Goal: Task Accomplishment & Management: Use online tool/utility

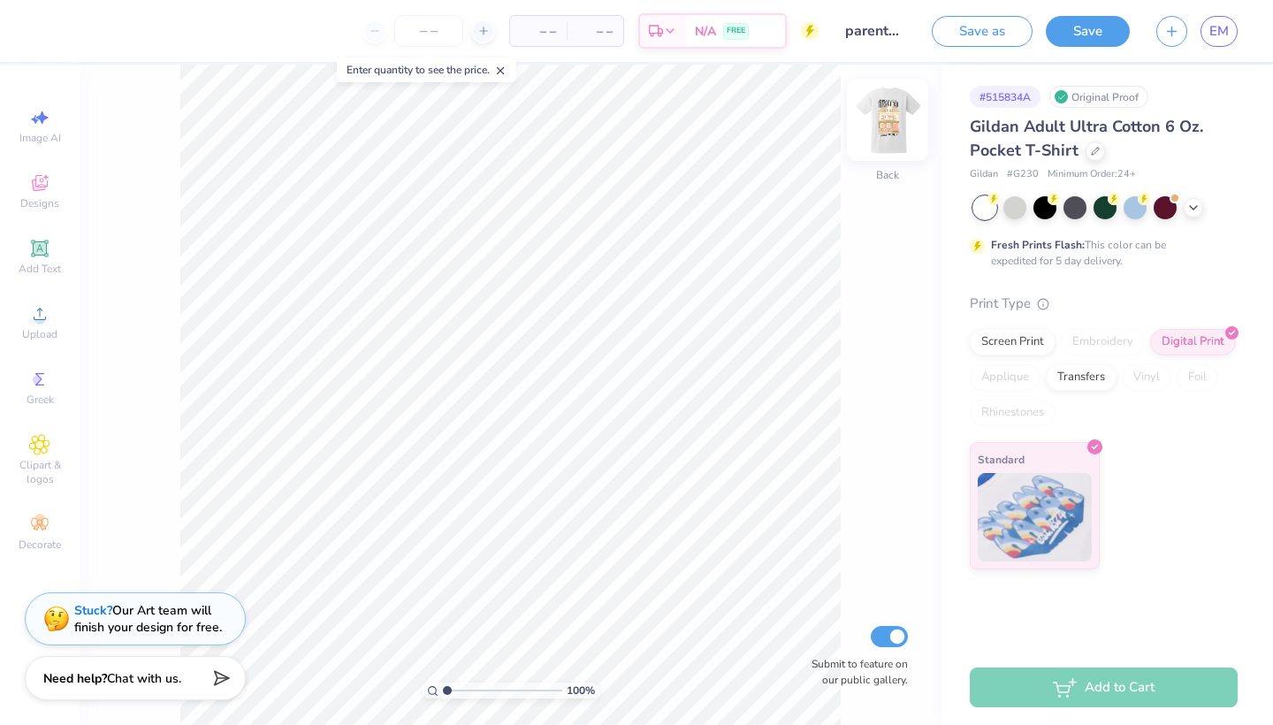
click at [899, 121] on img at bounding box center [887, 120] width 71 height 71
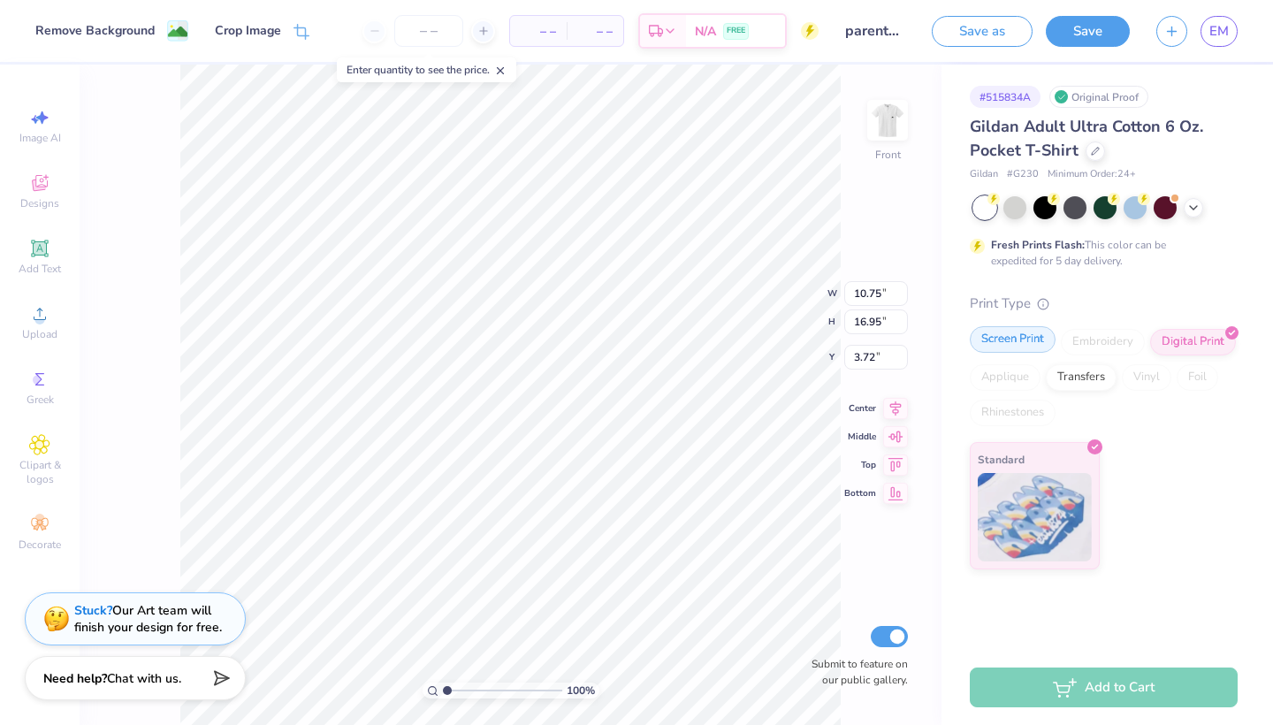
click at [1027, 332] on div "Screen Print" at bounding box center [1013, 339] width 86 height 27
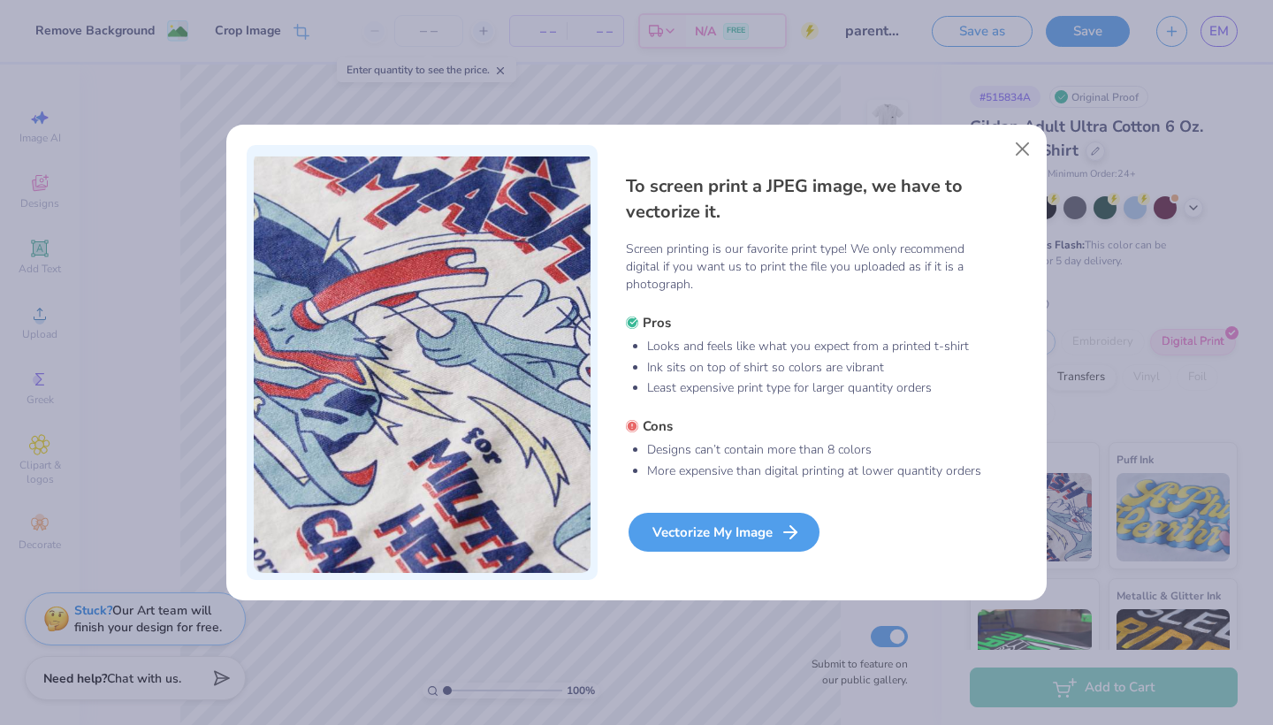
click at [694, 538] on div "Vectorize My Image" at bounding box center [724, 532] width 191 height 39
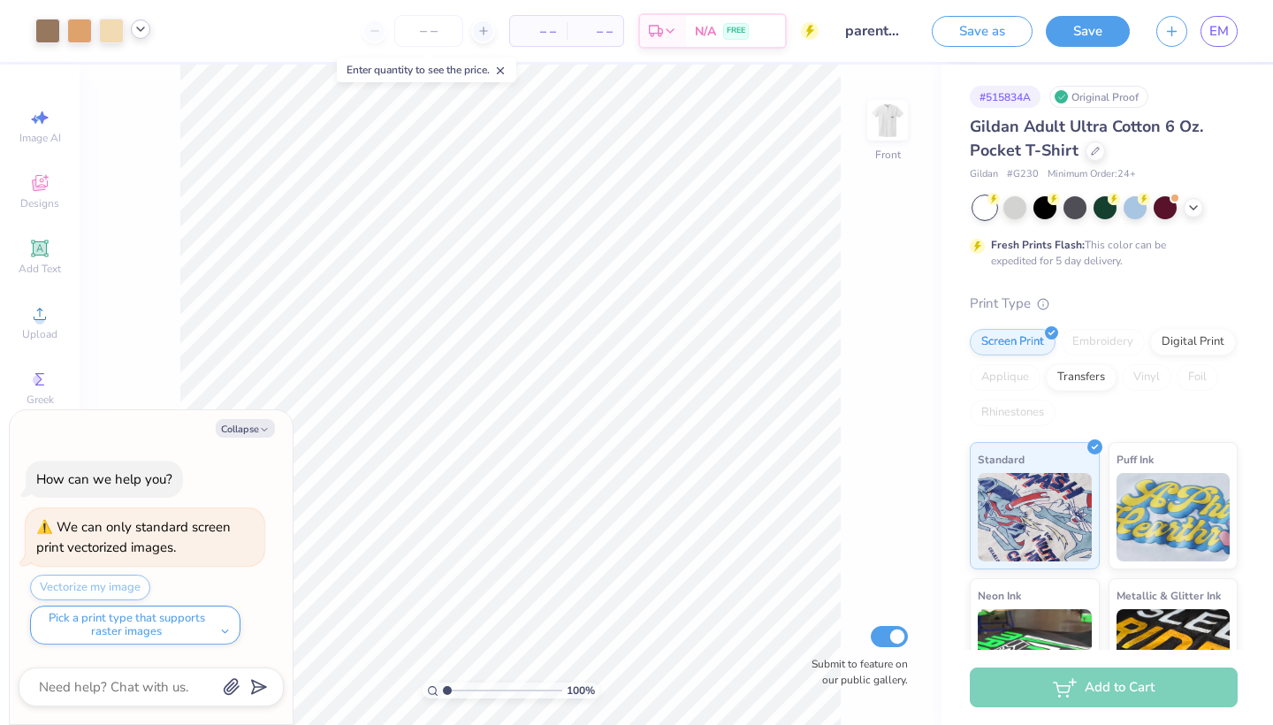
click at [139, 30] on icon at bounding box center [141, 29] width 14 height 14
click at [126, 77] on div at bounding box center [123, 74] width 25 height 25
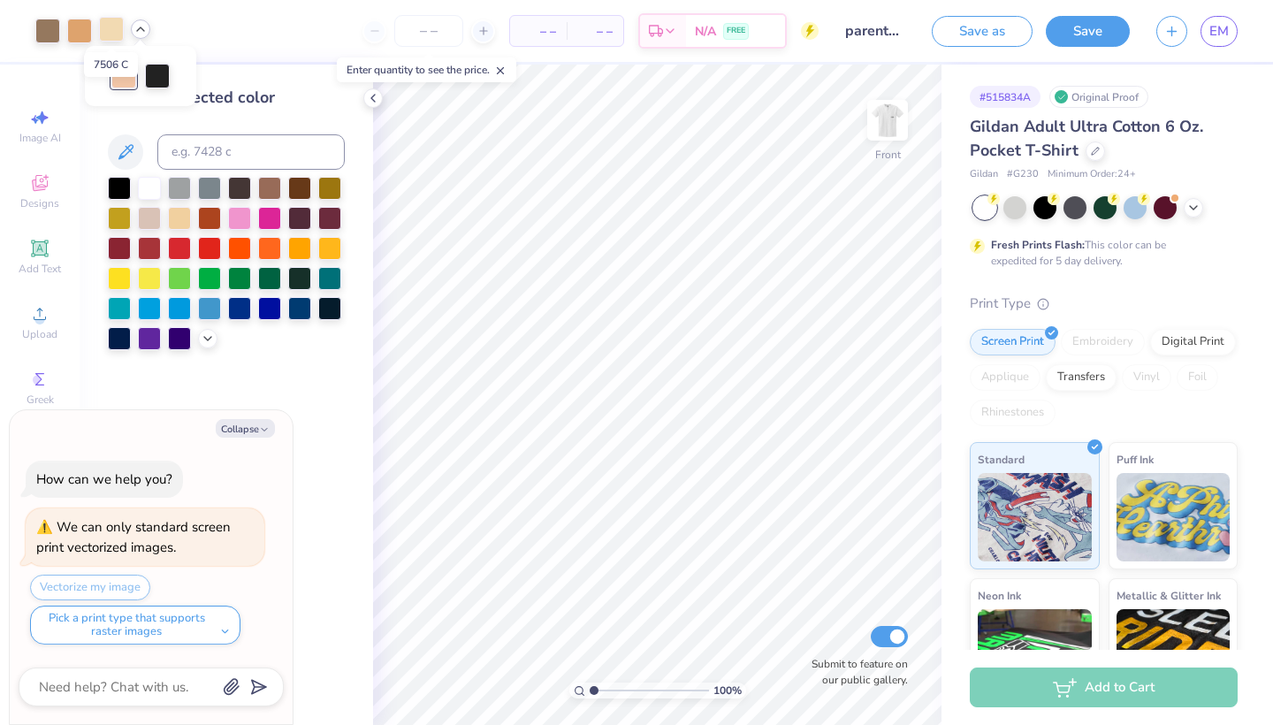
click at [110, 34] on div at bounding box center [111, 29] width 25 height 25
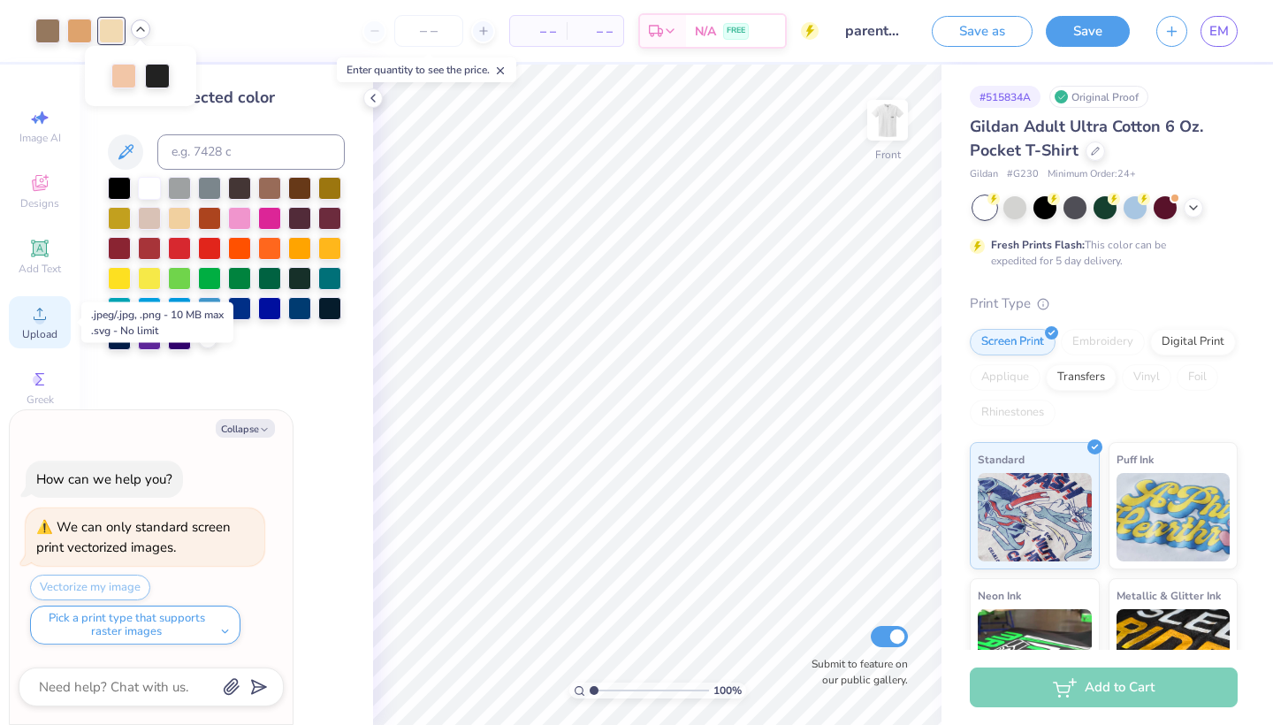
click at [27, 316] on div "Upload" at bounding box center [40, 322] width 62 height 52
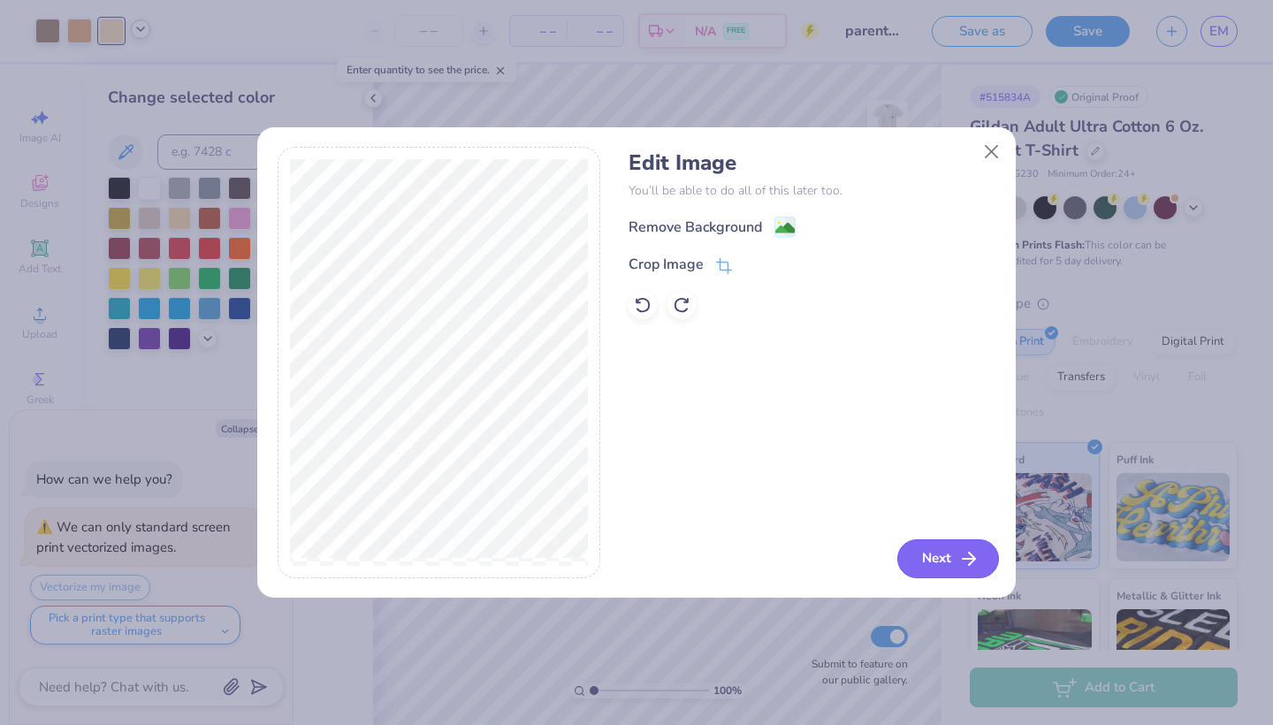
click at [929, 561] on button "Next" at bounding box center [948, 558] width 102 height 39
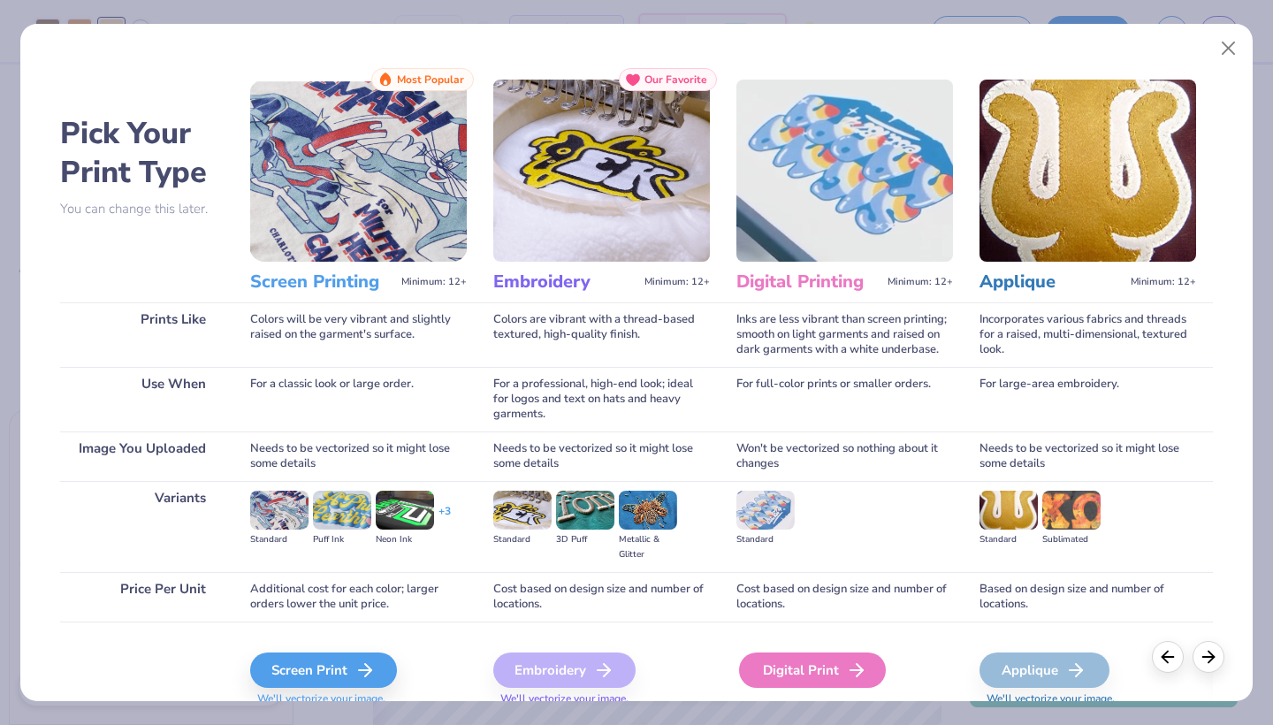
click at [837, 665] on div "Digital Print" at bounding box center [812, 670] width 147 height 35
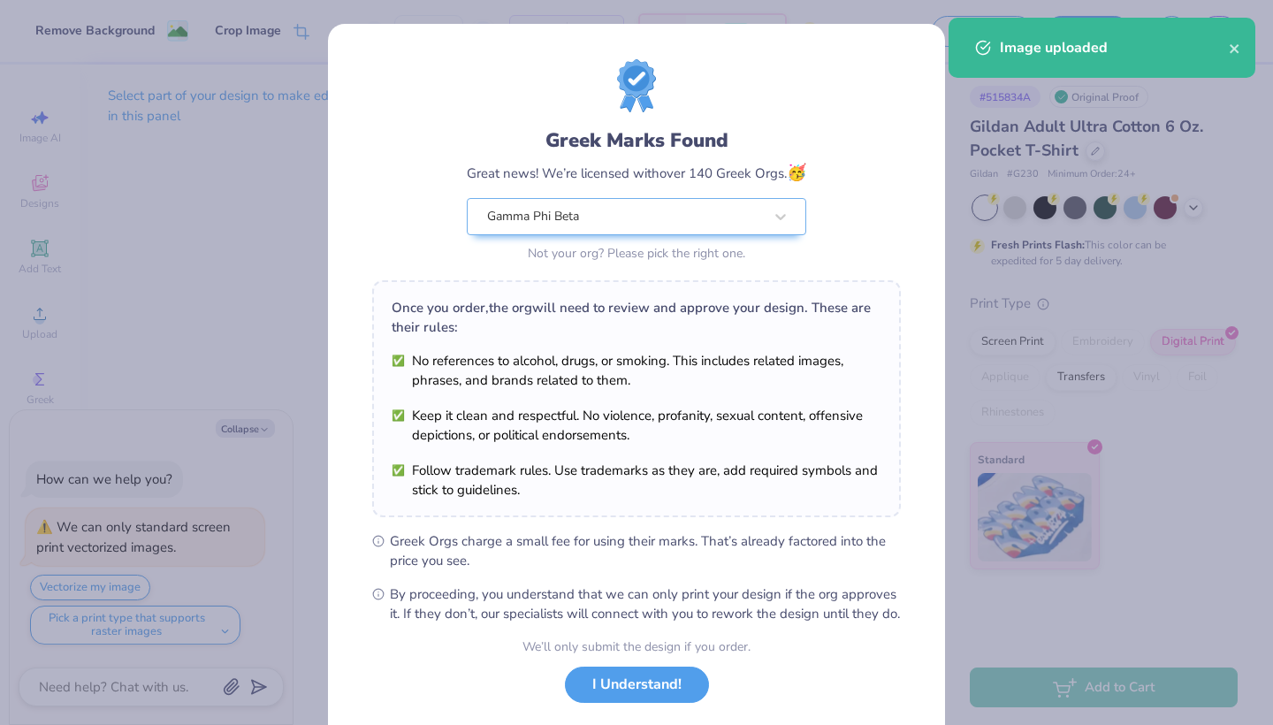
click at [705, 501] on body "Remove Background Crop Image – – Per Item – – Total Est. Delivery N/A FREE Desi…" at bounding box center [636, 362] width 1273 height 725
click at [605, 698] on button "I Understand!" at bounding box center [637, 680] width 144 height 36
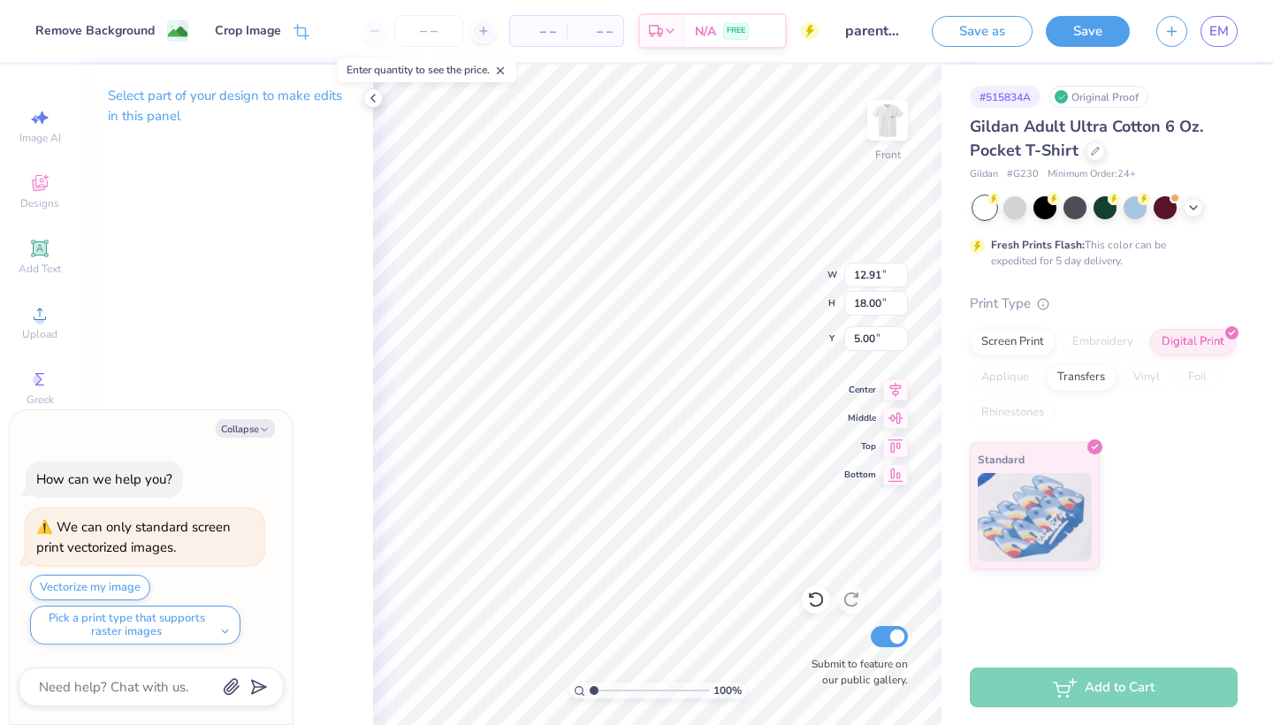
type textarea "x"
type input "6.66"
type textarea "x"
type input "6.78"
type input "9.45"
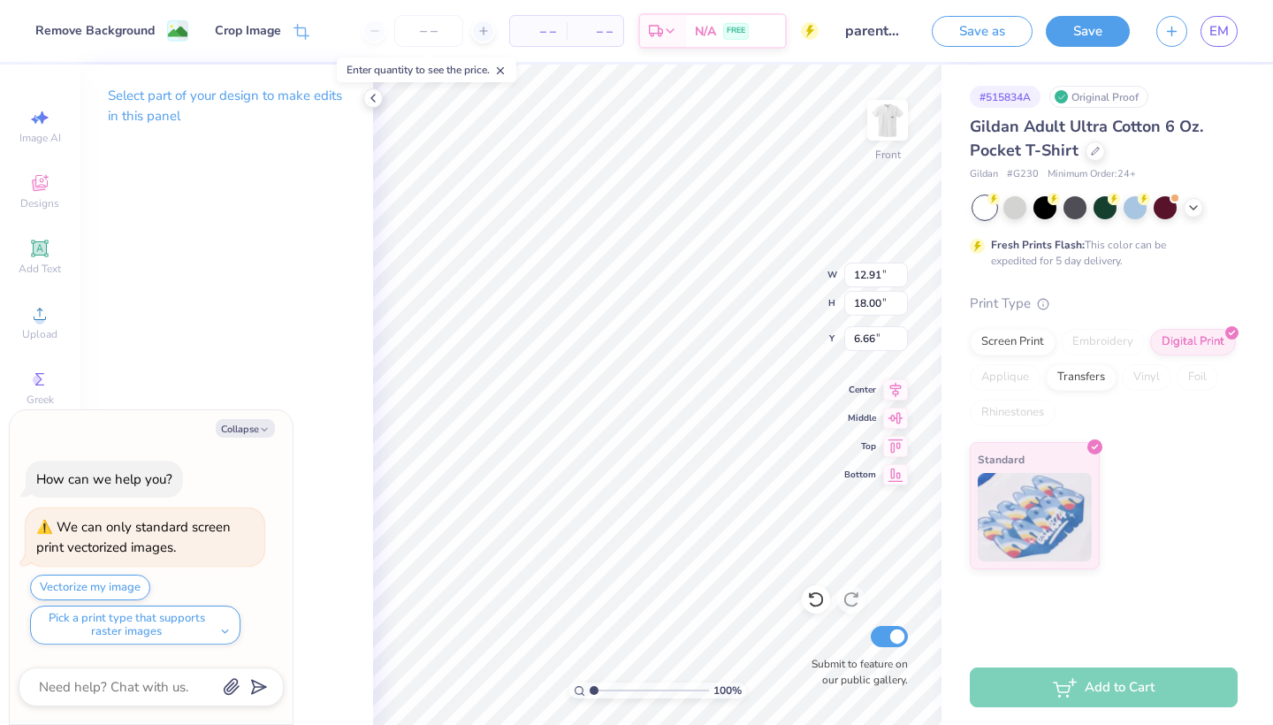
type input "15.21"
type textarea "x"
type input "15.25"
type textarea "x"
type input "10.69"
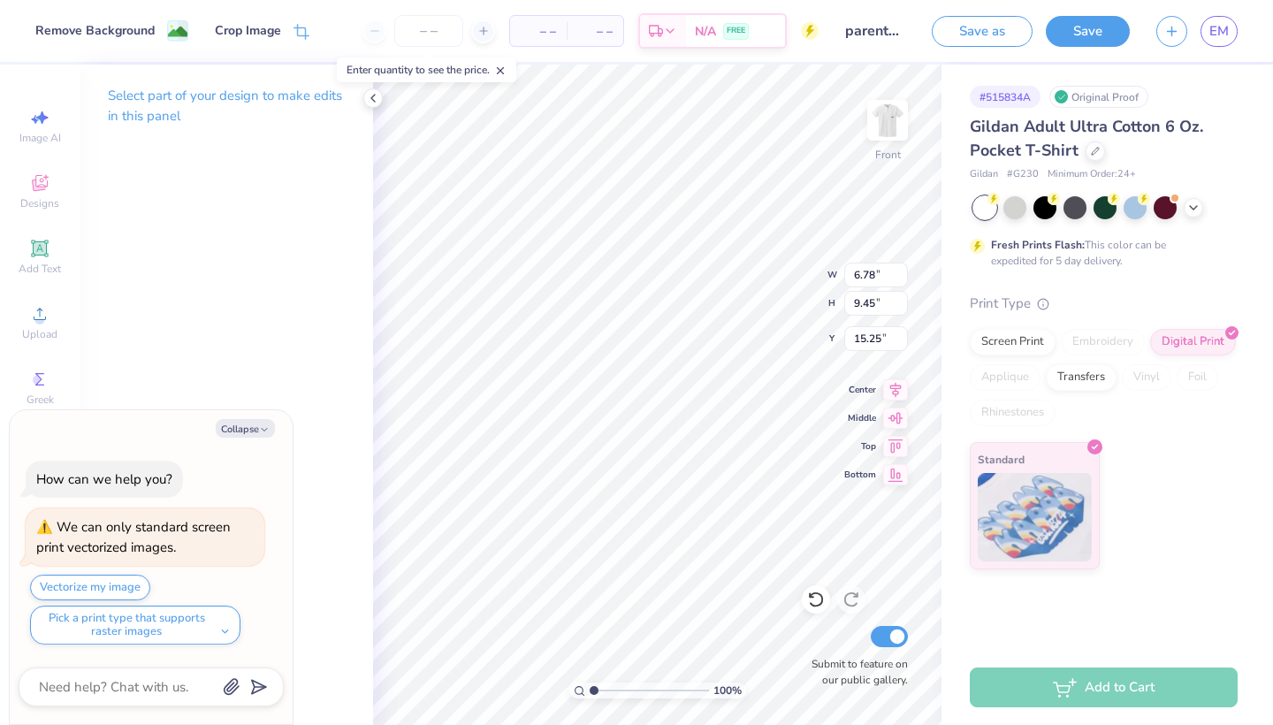
type input "16.88"
type input "3.76"
click at [114, 33] on div at bounding box center [111, 29] width 25 height 25
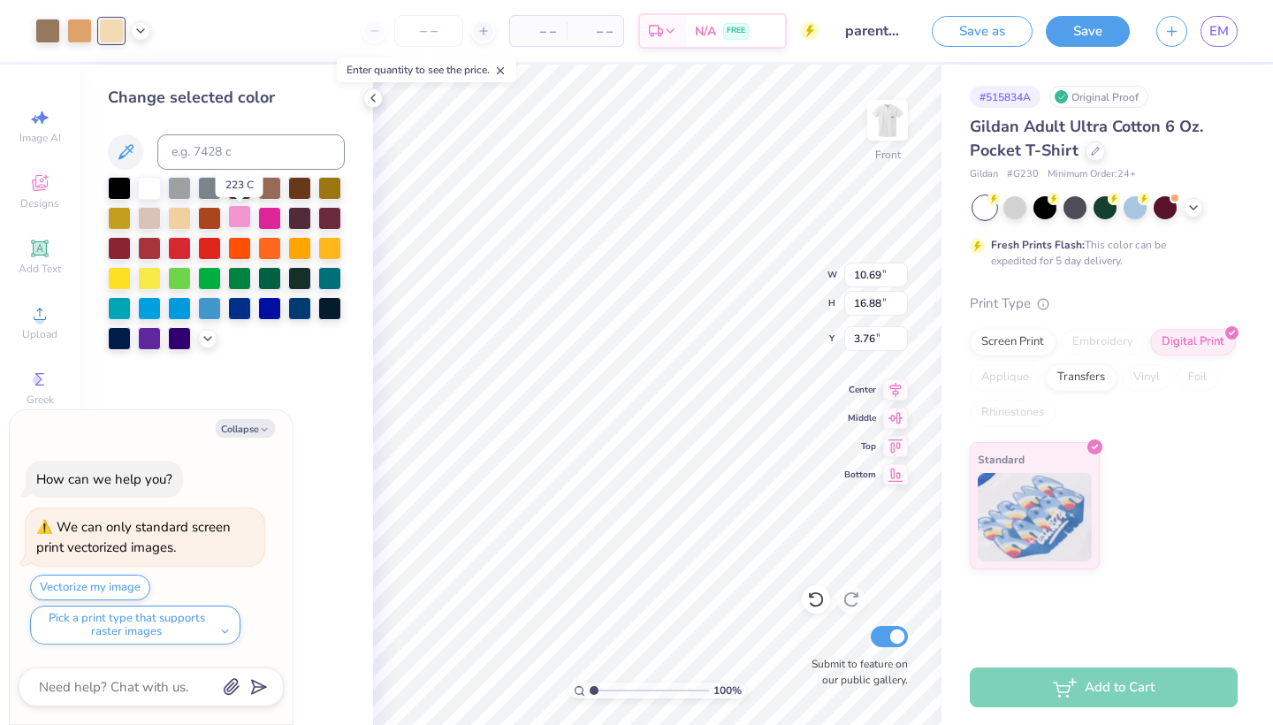
click at [234, 225] on div at bounding box center [239, 216] width 23 height 23
click at [373, 107] on div at bounding box center [372, 97] width 19 height 19
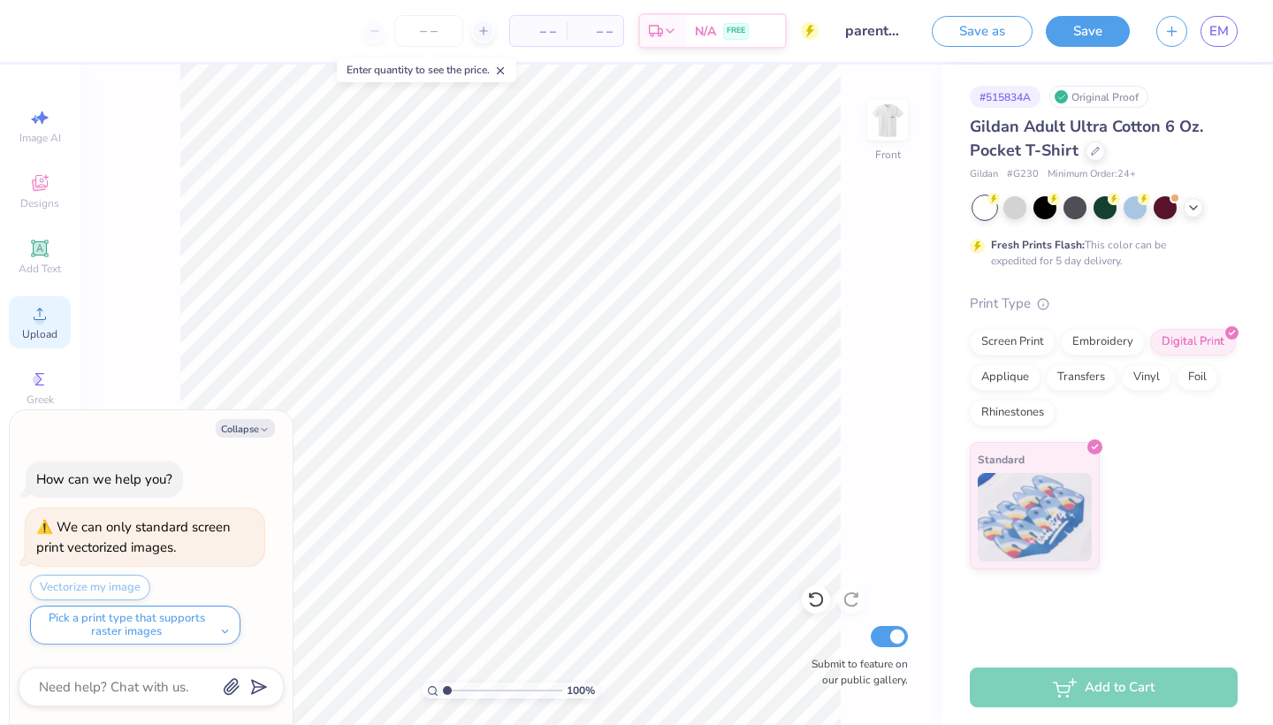
click at [37, 315] on icon at bounding box center [39, 313] width 21 height 21
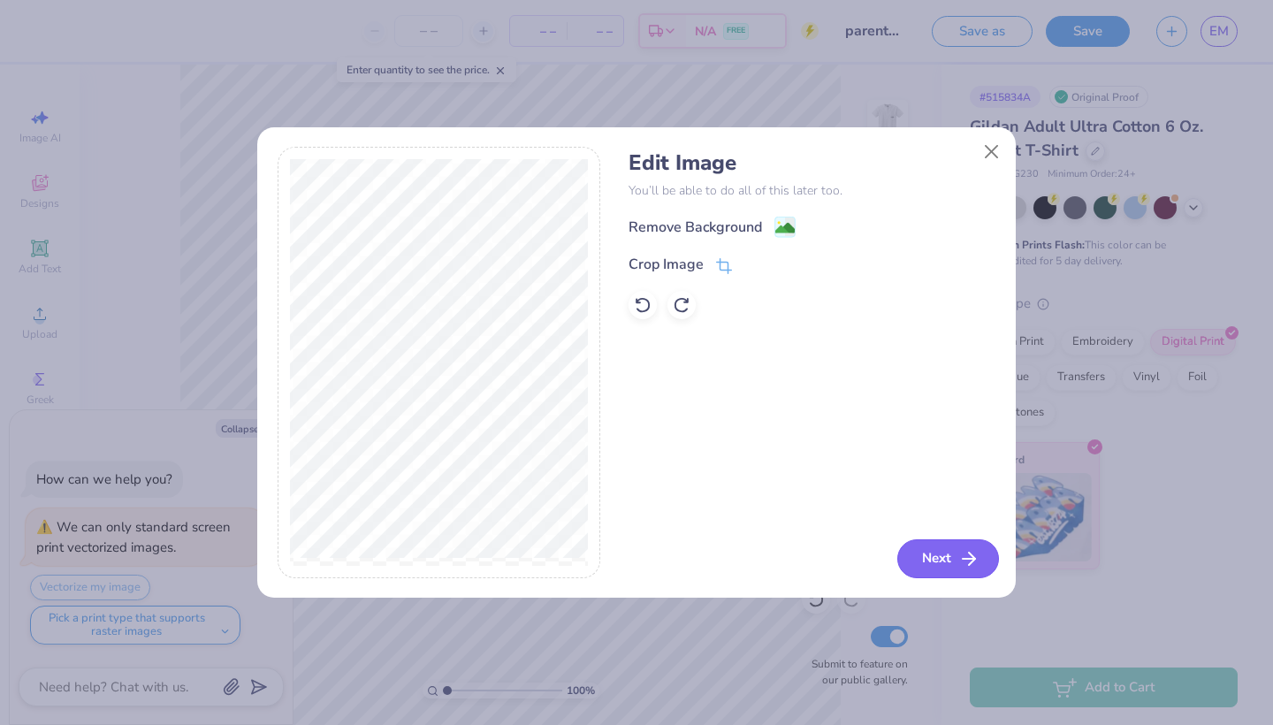
click at [927, 558] on button "Next" at bounding box center [948, 558] width 102 height 39
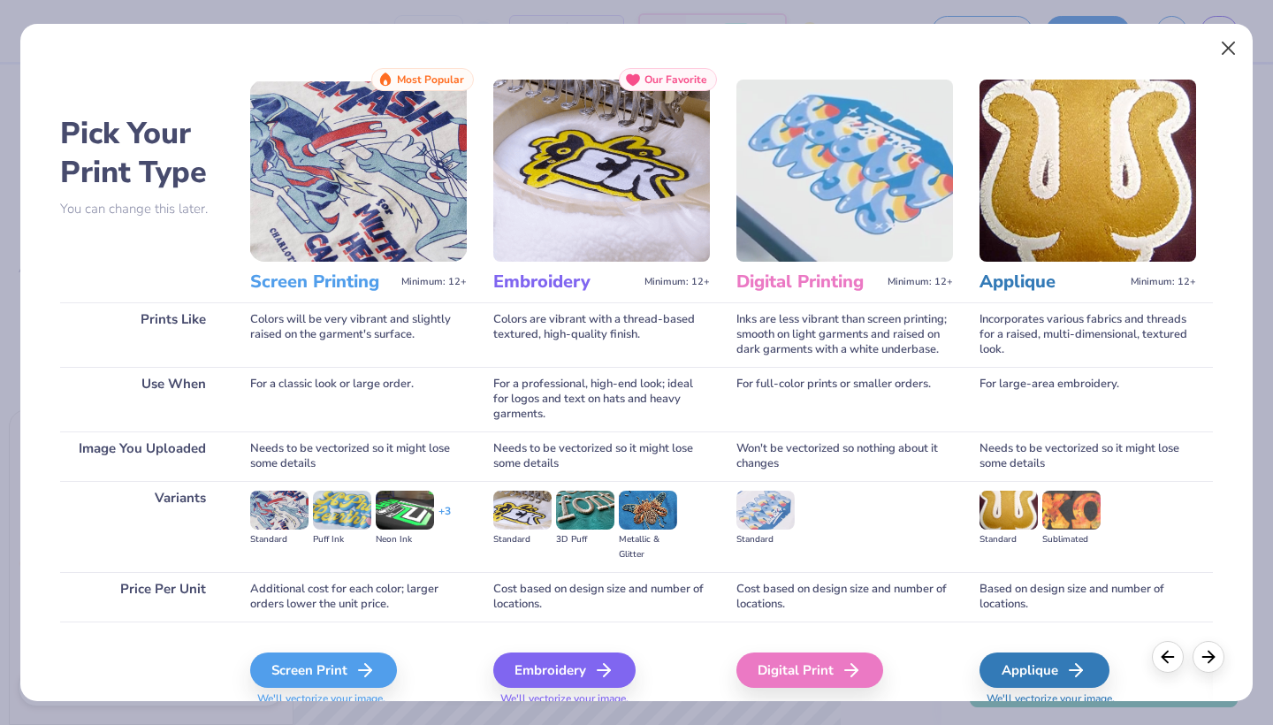
click at [1224, 50] on button "Close" at bounding box center [1229, 49] width 34 height 34
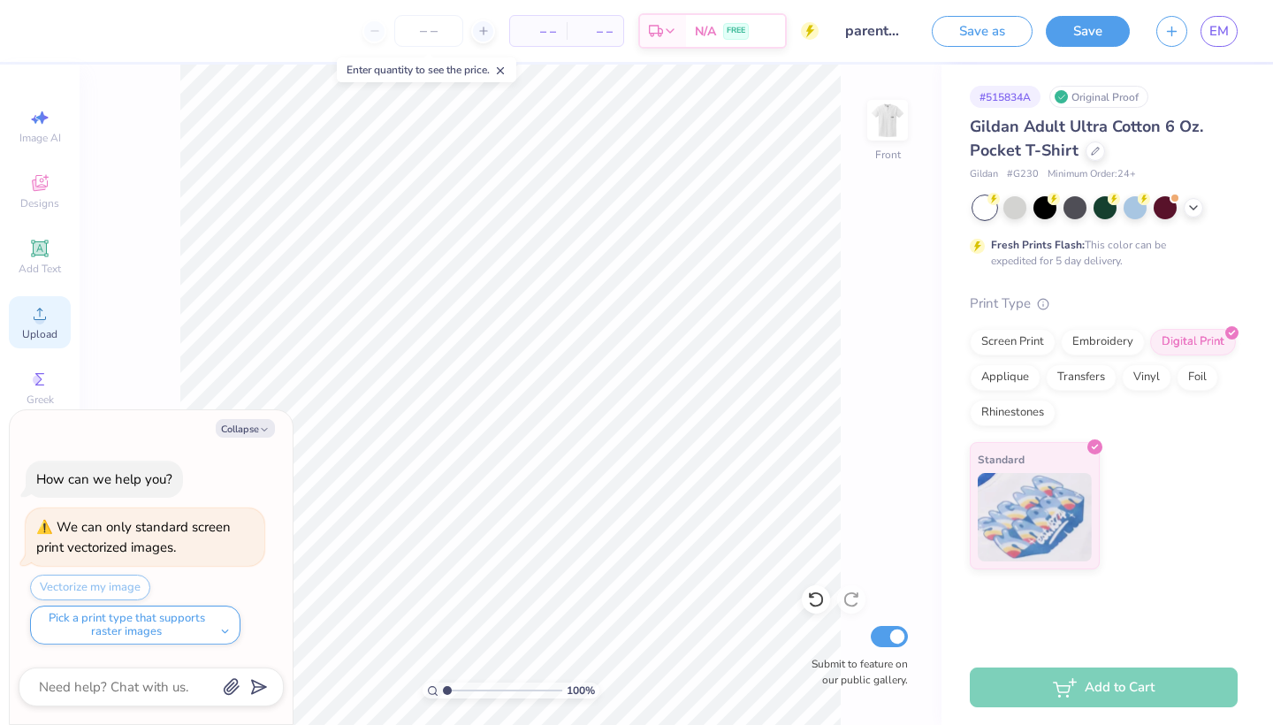
click at [41, 314] on icon at bounding box center [39, 313] width 21 height 21
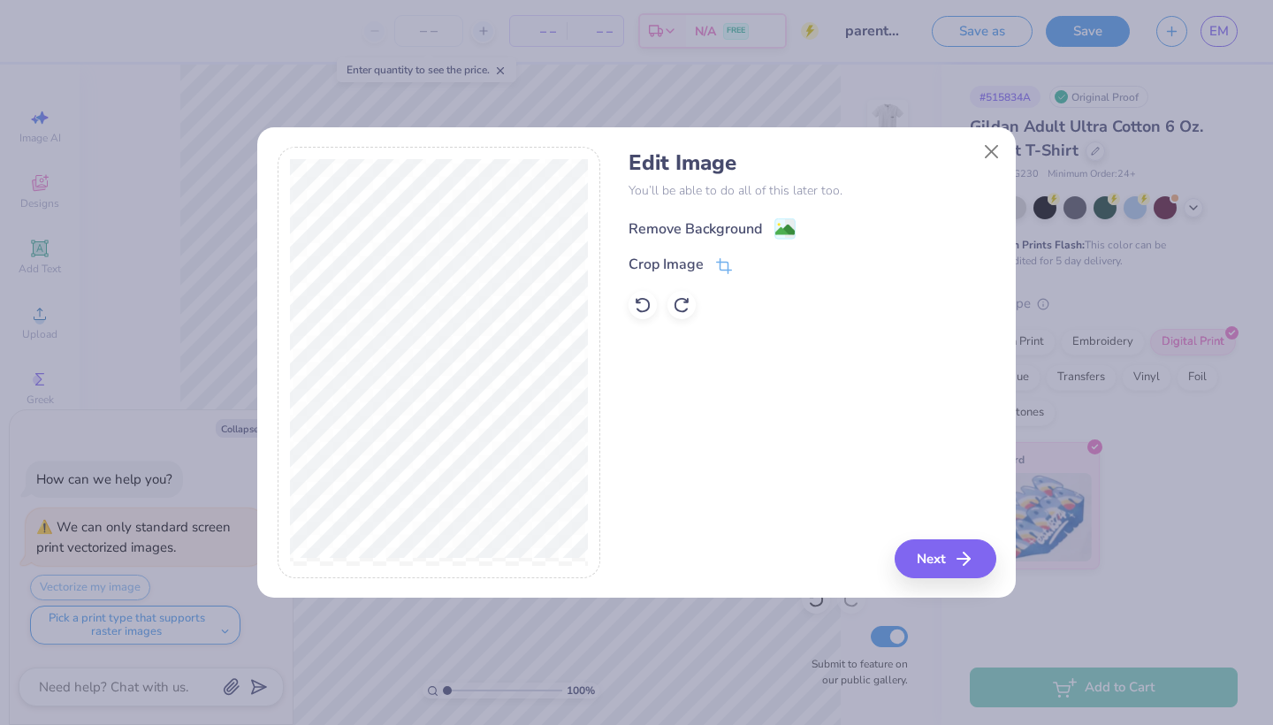
click at [672, 233] on div "Remove Background" at bounding box center [696, 228] width 134 height 21
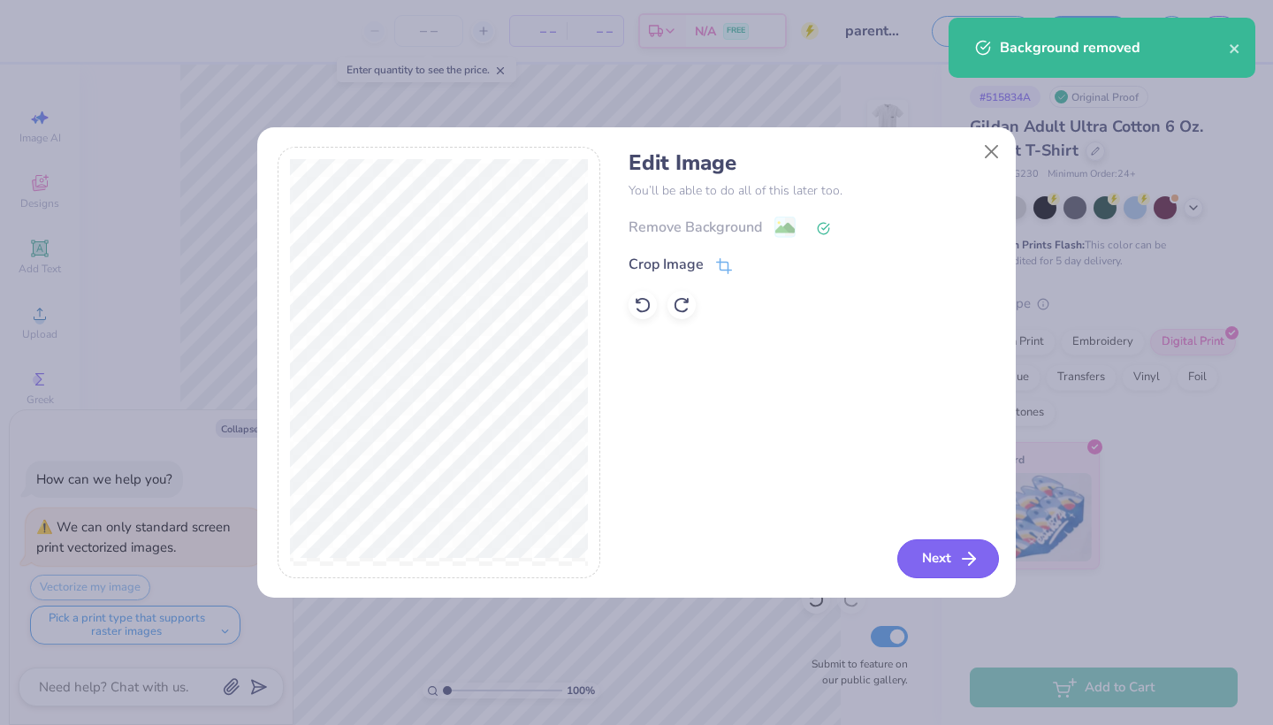
click at [928, 549] on button "Next" at bounding box center [948, 558] width 102 height 39
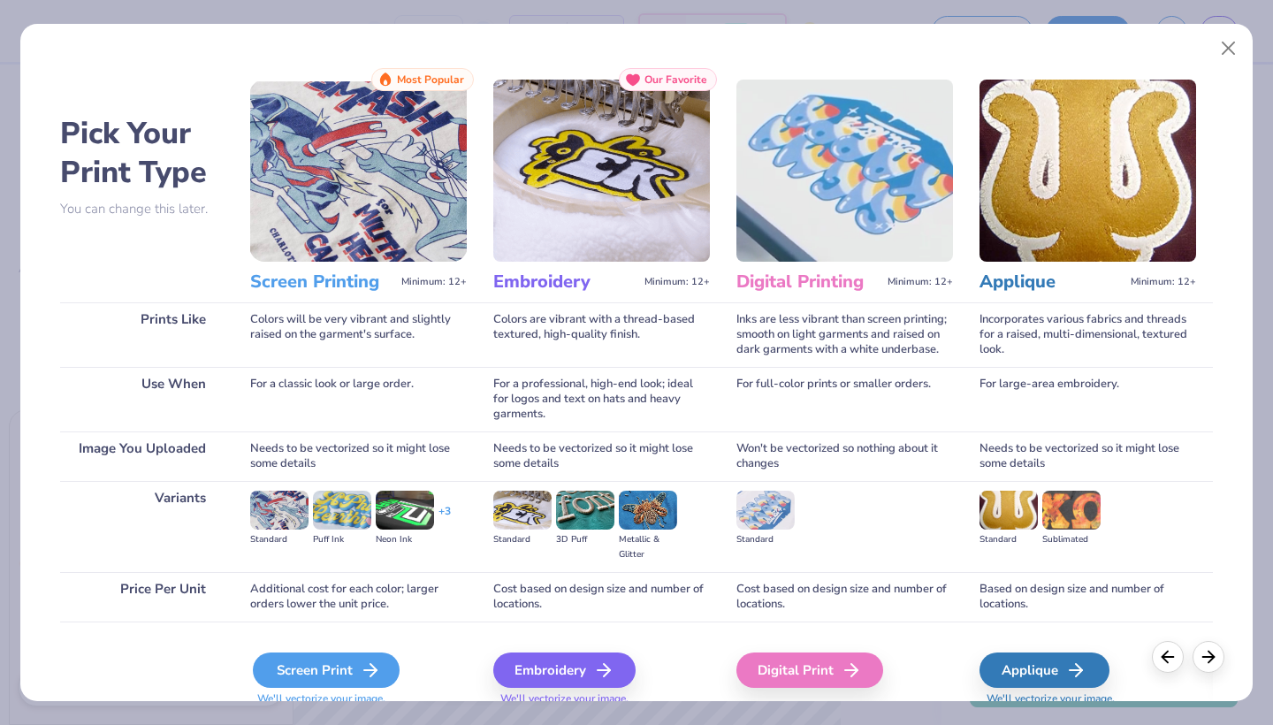
scroll to position [54, 0]
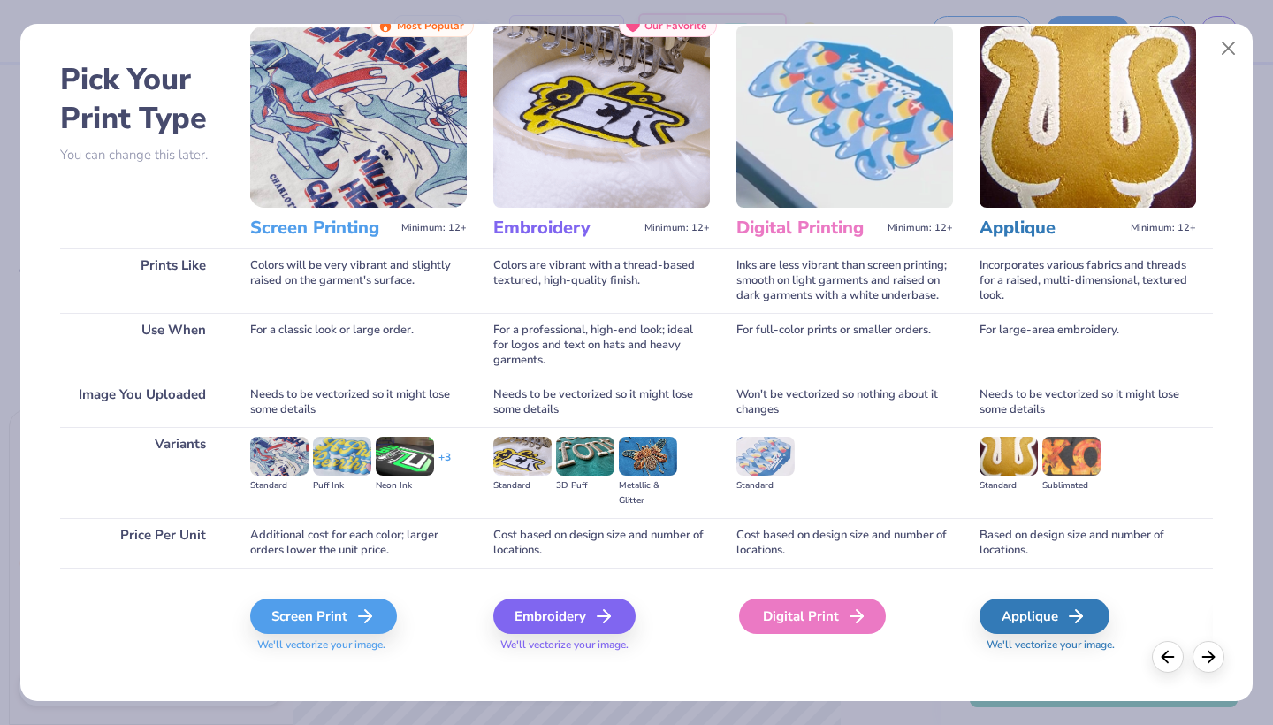
click at [829, 608] on div "Digital Print" at bounding box center [812, 616] width 147 height 35
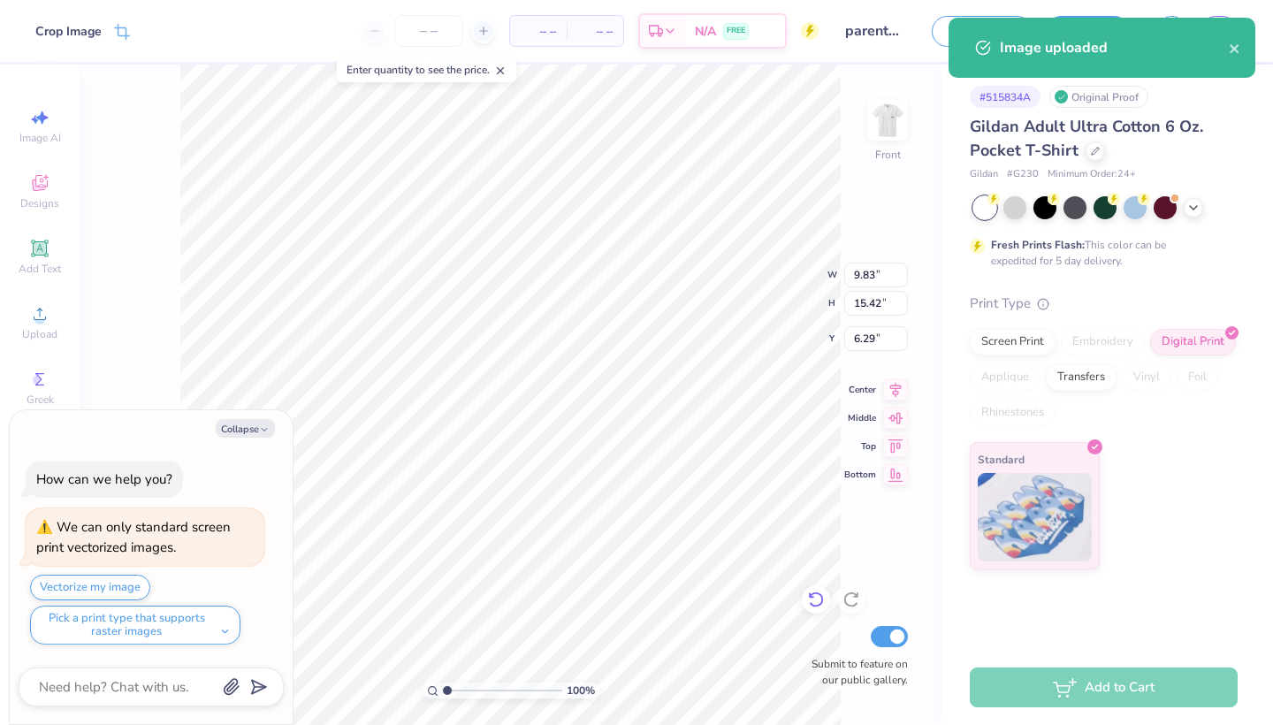
type textarea "x"
type input "3.31"
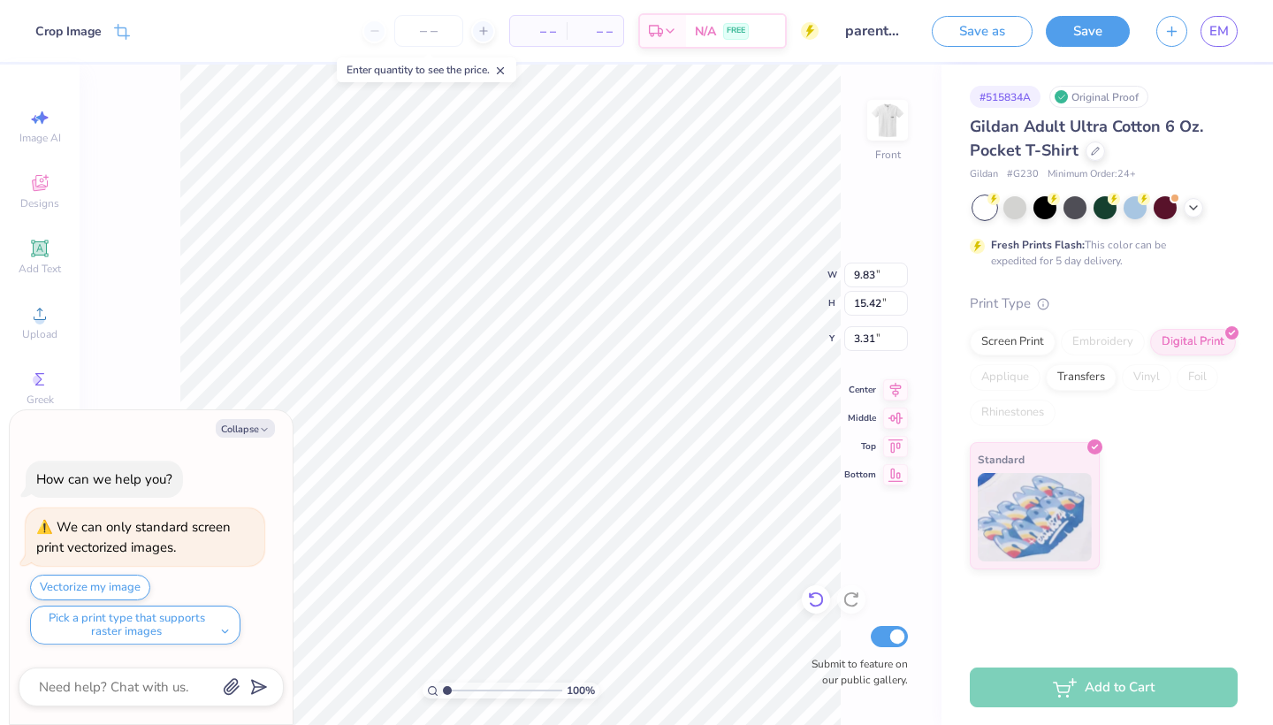
type textarea "x"
type input "11.20"
type input "17.59"
type textarea "x"
type input "3.00"
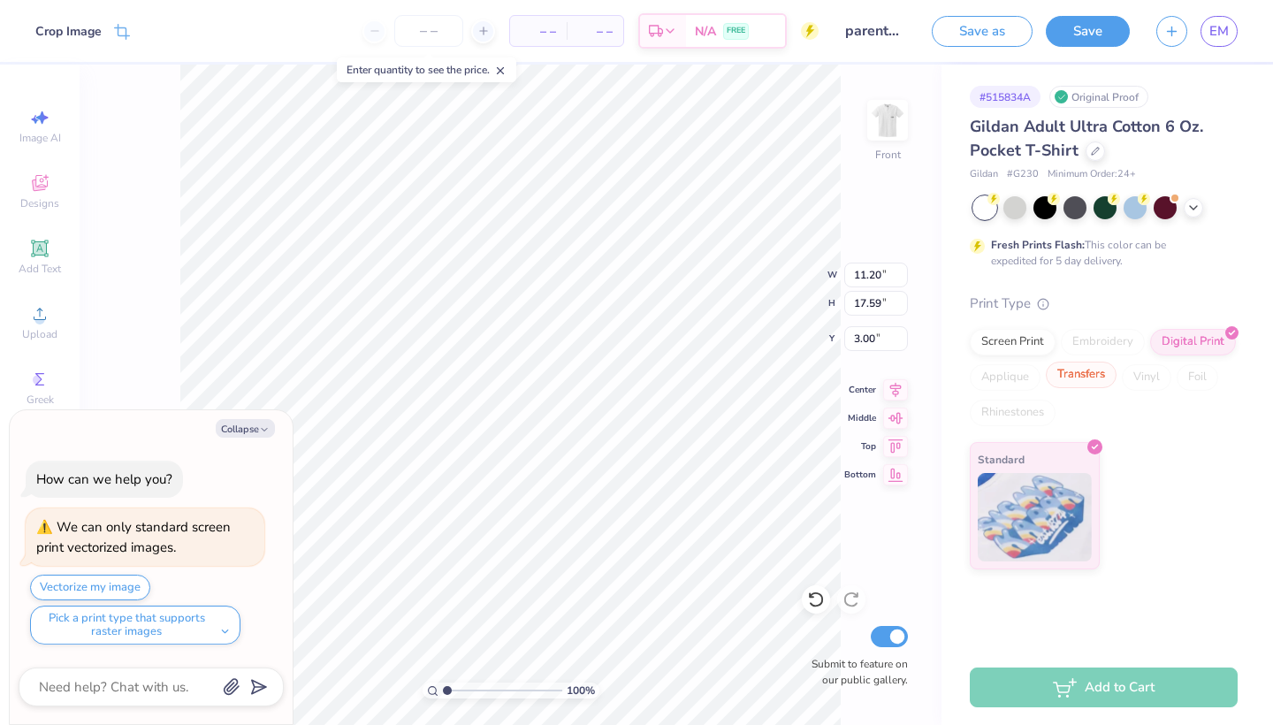
click at [1086, 373] on div "Transfers" at bounding box center [1081, 375] width 71 height 27
type textarea "x"
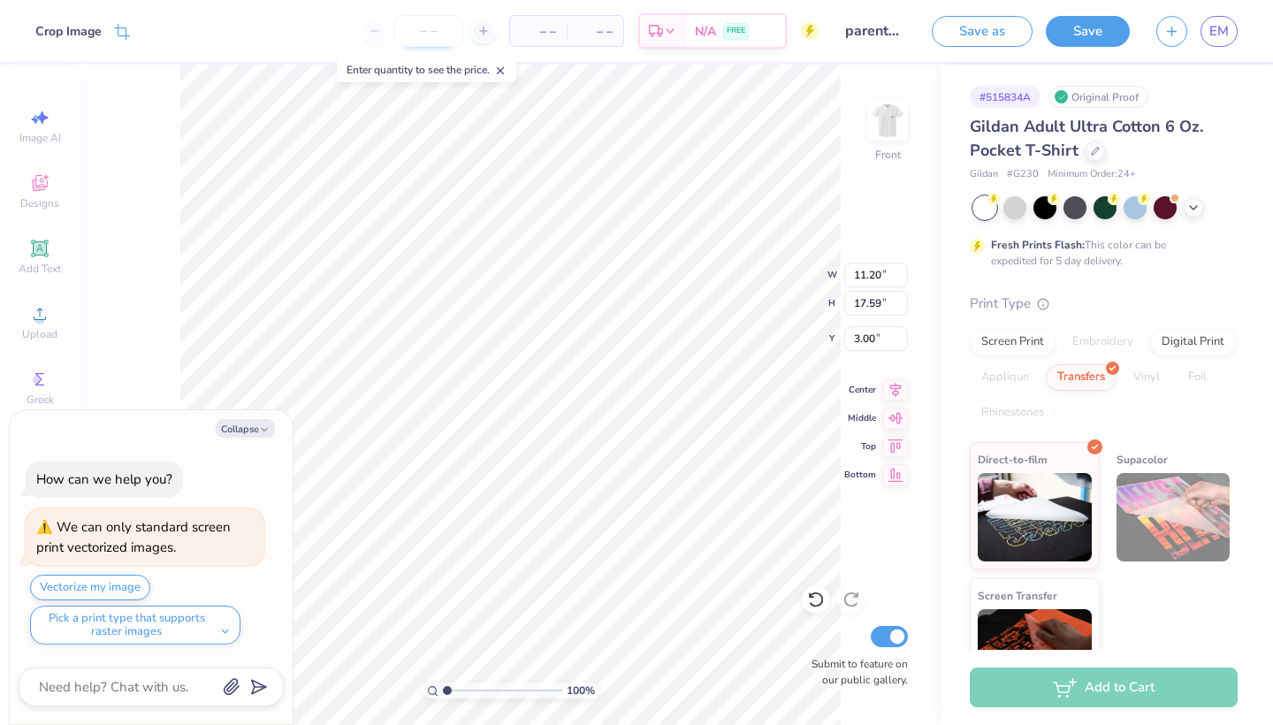
click at [421, 43] on input "number" at bounding box center [428, 31] width 69 height 32
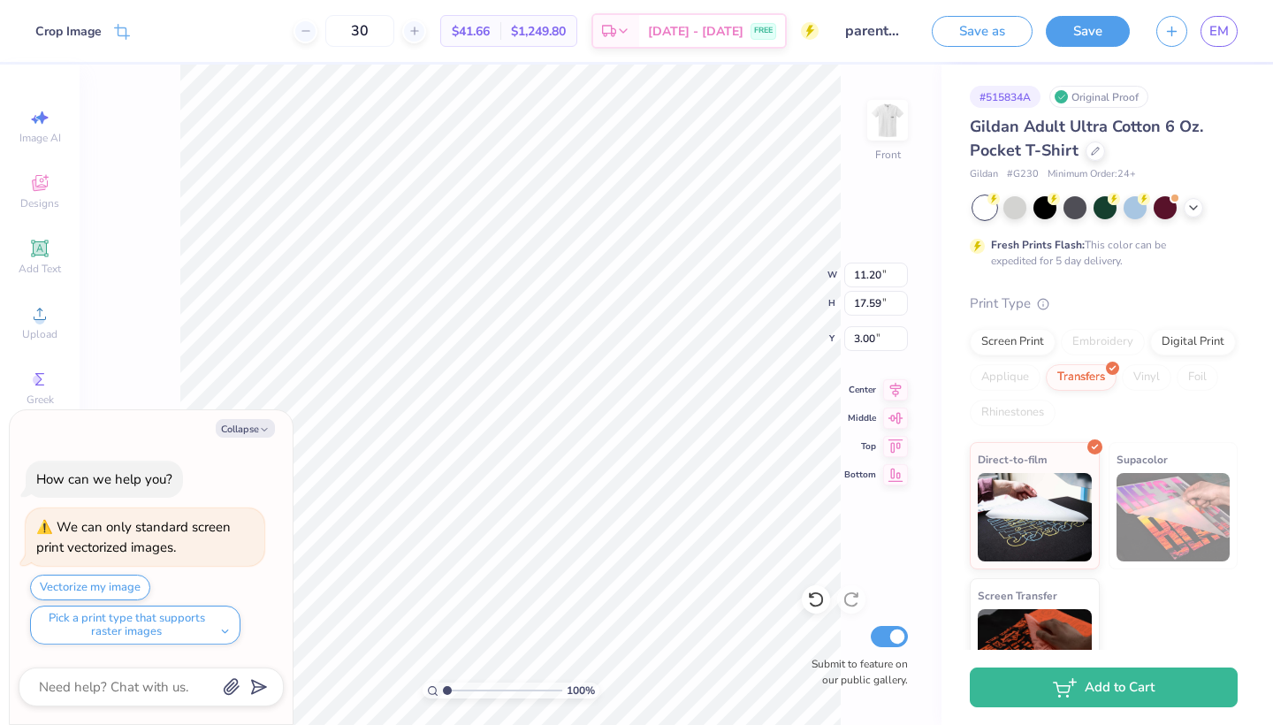
type input "30"
click at [1167, 497] on img at bounding box center [1174, 517] width 114 height 88
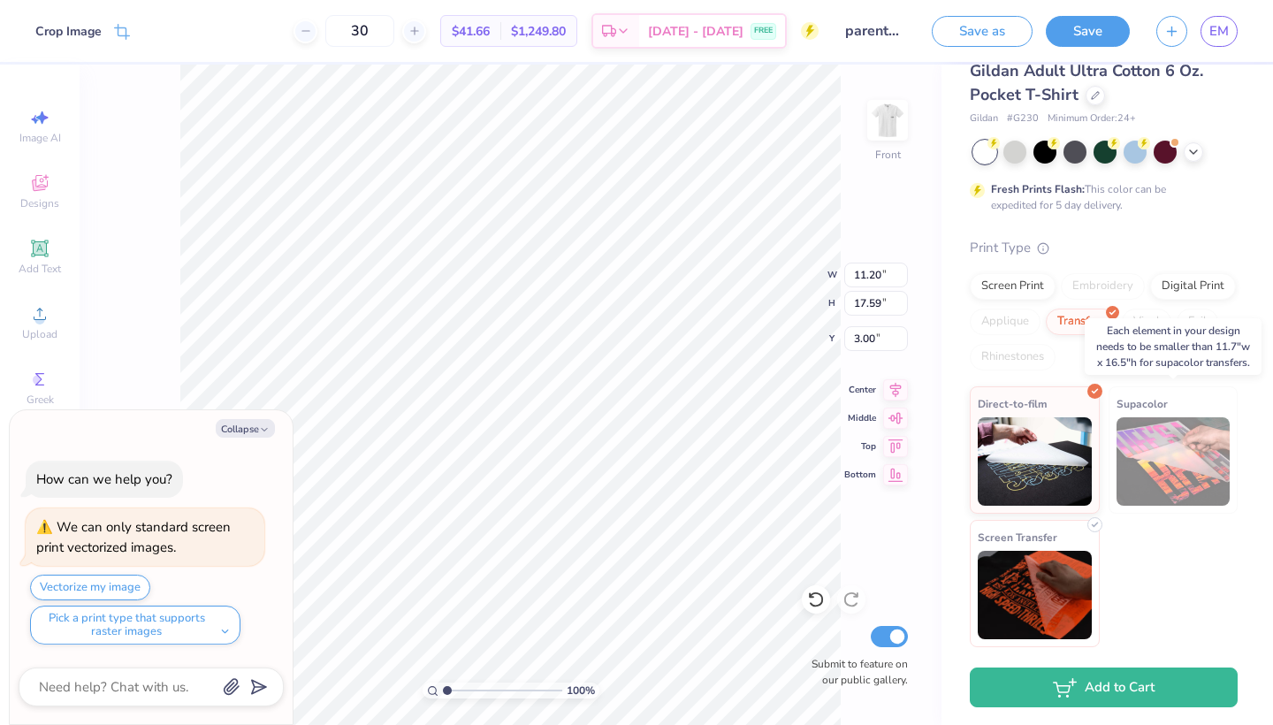
scroll to position [55, 0]
click at [1049, 566] on img at bounding box center [1035, 596] width 114 height 88
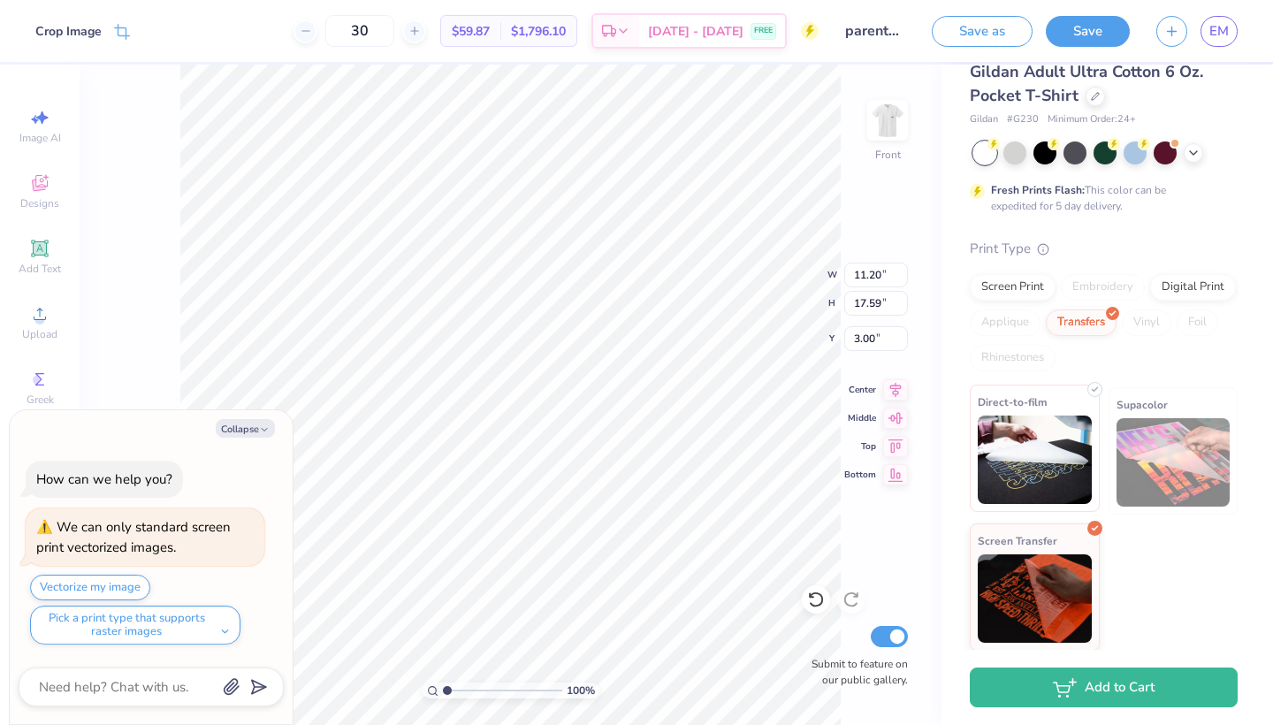
click at [1026, 466] on img at bounding box center [1035, 460] width 114 height 88
click at [1195, 277] on div "Digital Print" at bounding box center [1193, 284] width 86 height 27
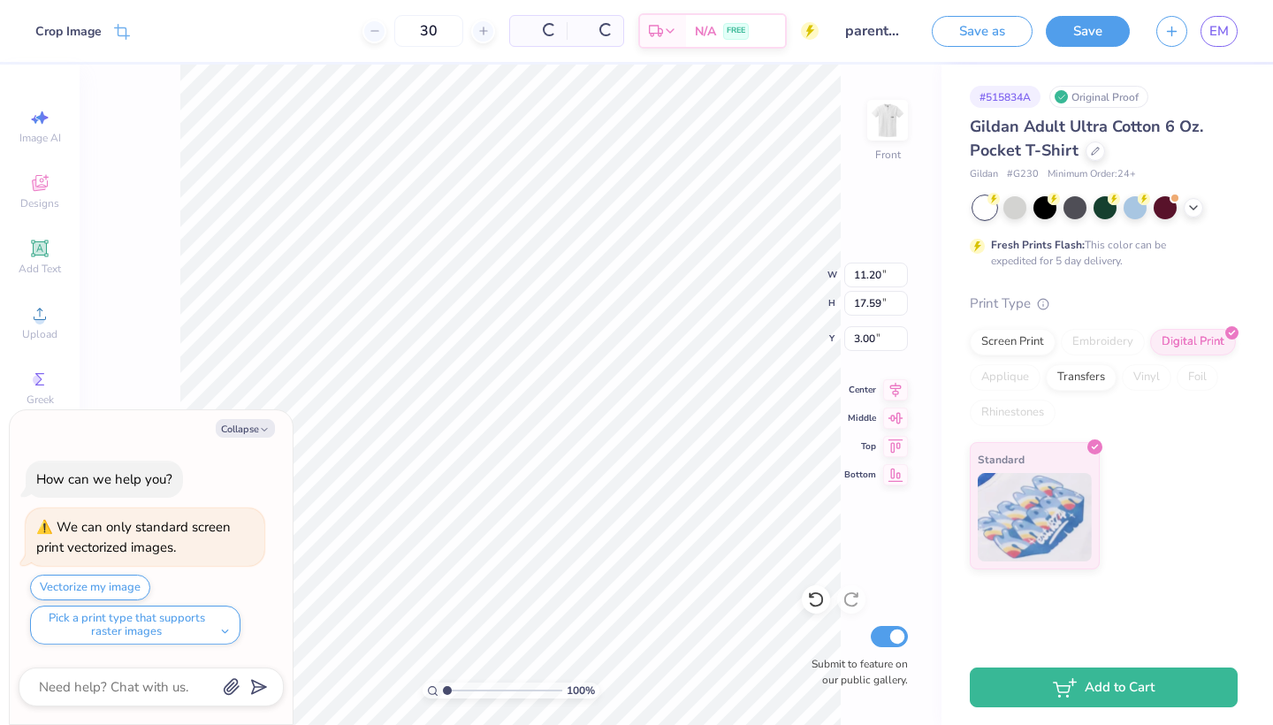
scroll to position [0, 0]
click at [1084, 376] on div "Transfers" at bounding box center [1081, 375] width 71 height 27
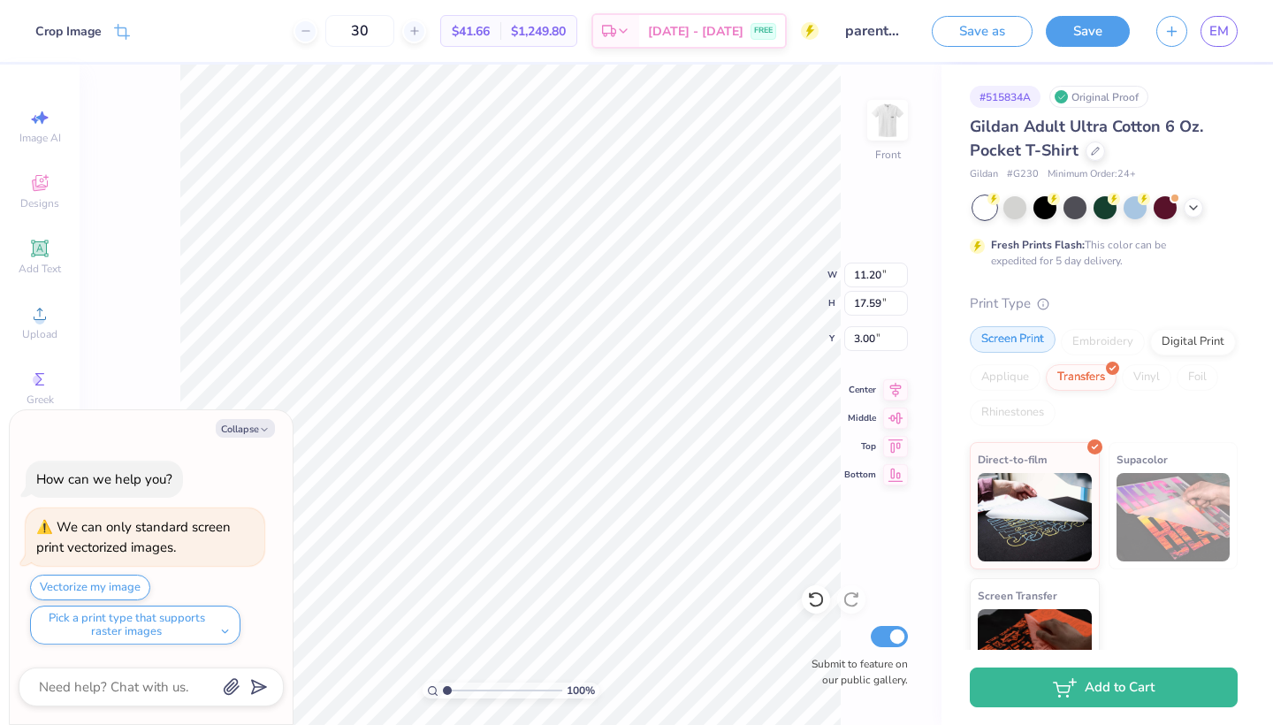
click at [993, 344] on div "Screen Print" at bounding box center [1013, 339] width 86 height 27
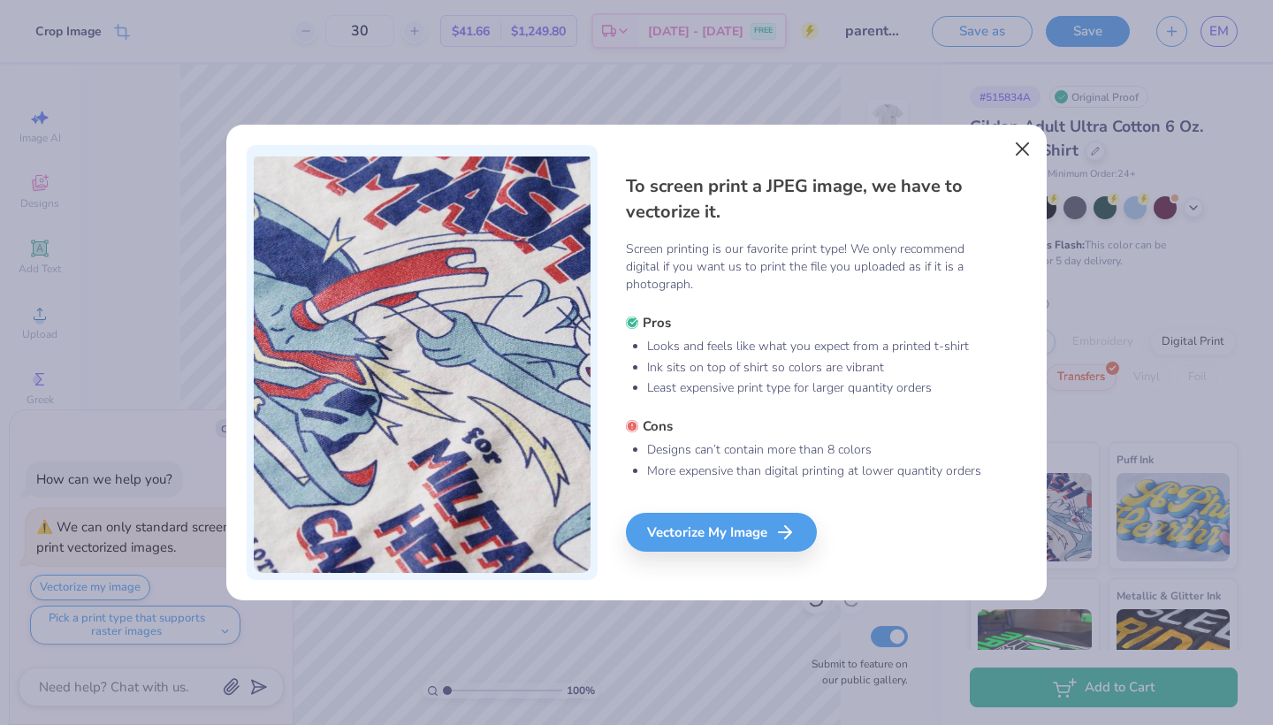
click at [1019, 149] on button "Close" at bounding box center [1023, 150] width 34 height 34
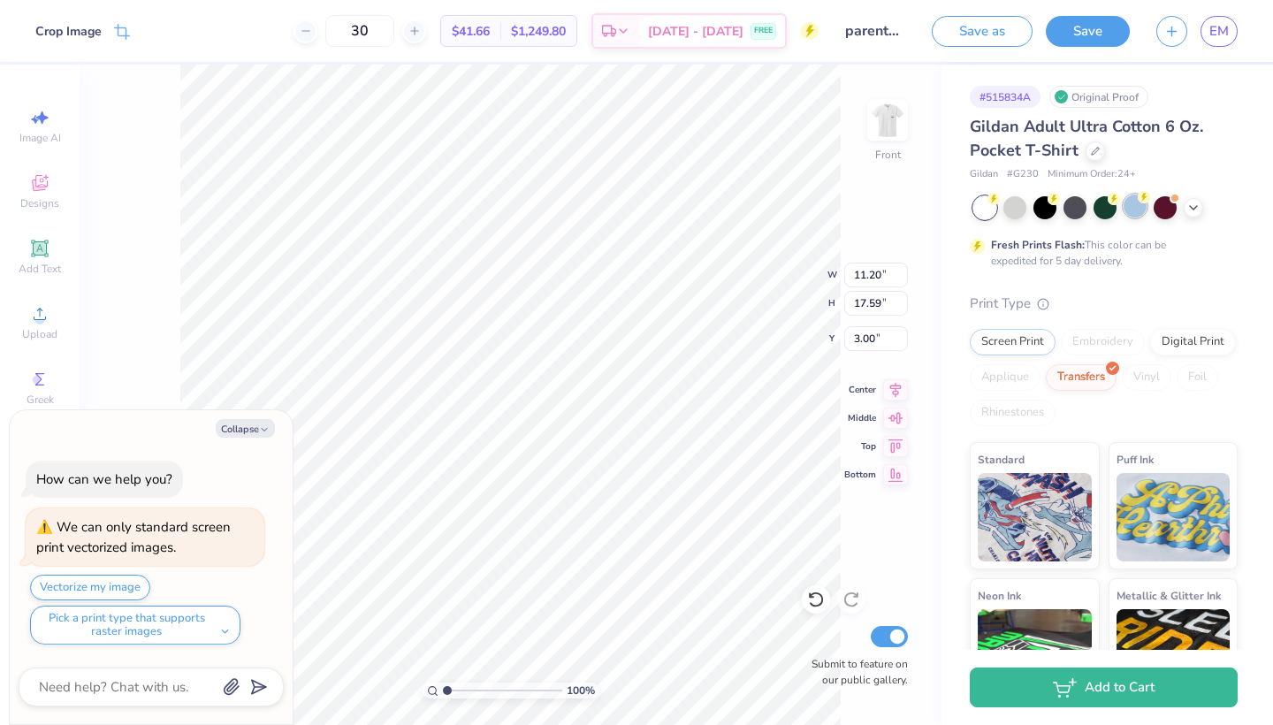
click at [1128, 204] on div at bounding box center [1135, 206] width 23 height 23
click at [1193, 204] on icon at bounding box center [1194, 206] width 14 height 14
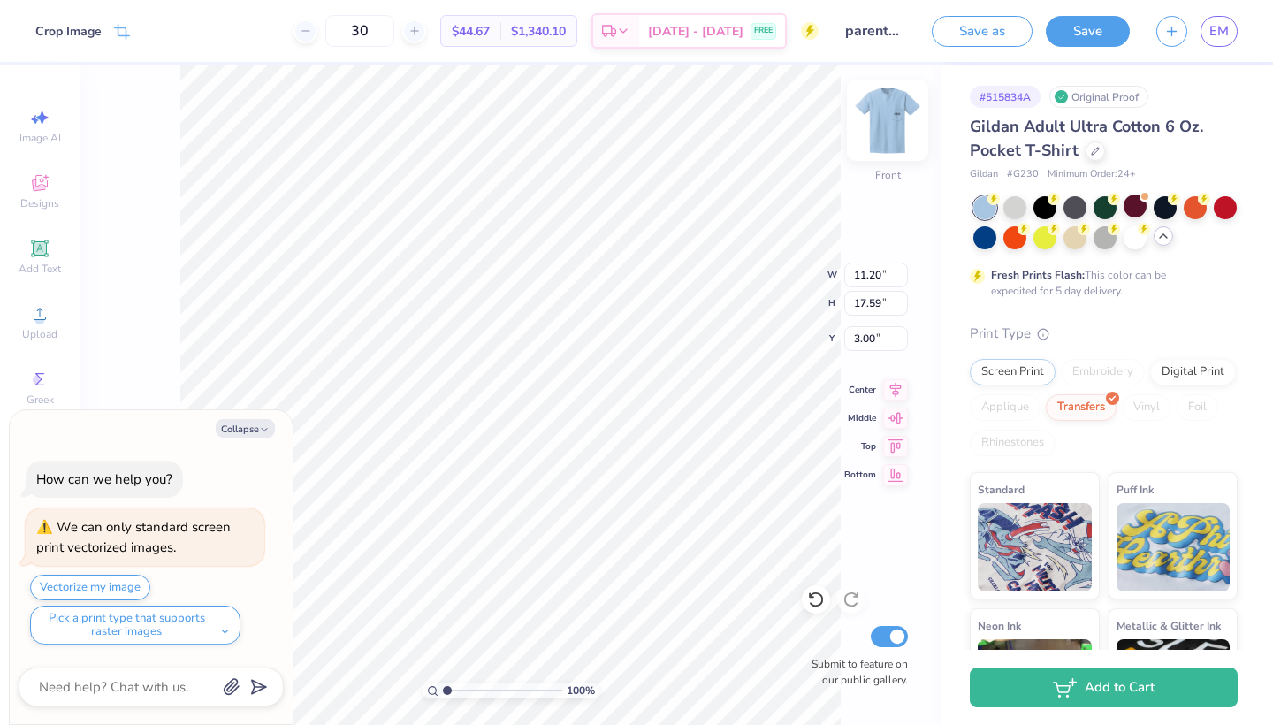
click at [868, 99] on img at bounding box center [887, 120] width 71 height 71
click at [882, 106] on img at bounding box center [887, 120] width 71 height 71
click at [1164, 238] on icon at bounding box center [1163, 236] width 14 height 14
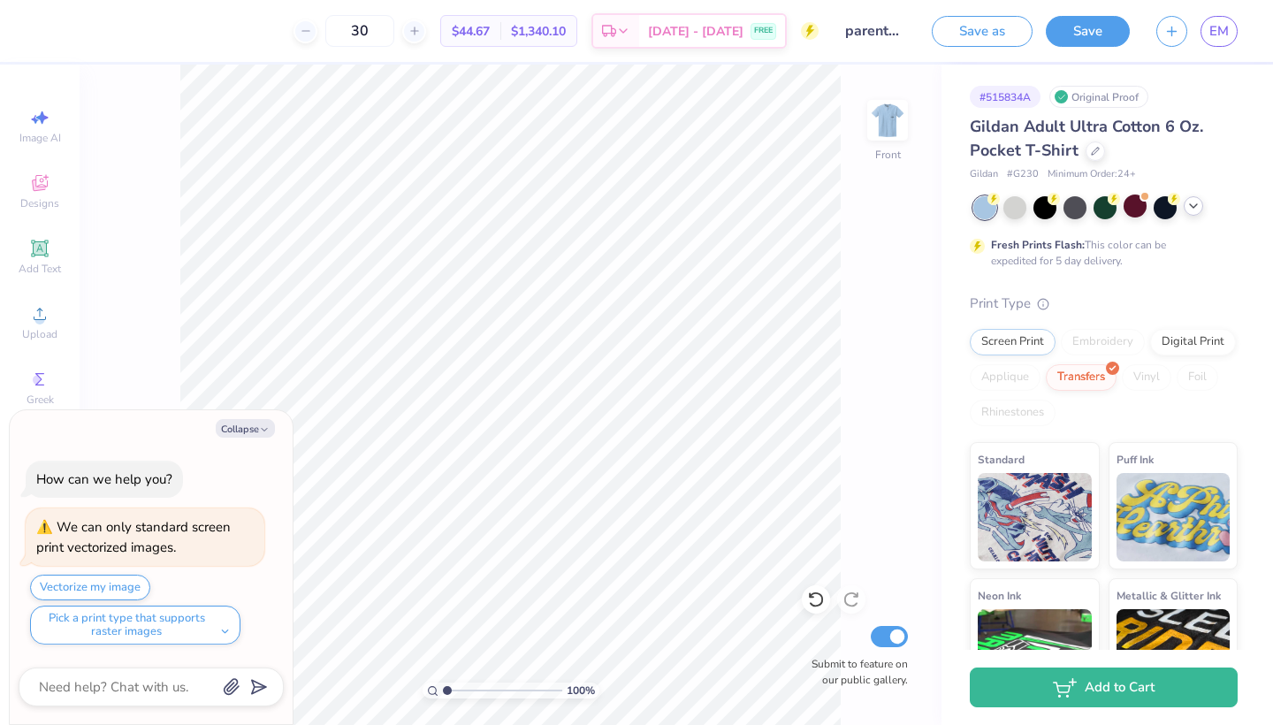
click at [1202, 221] on div "Fresh Prints Flash: This color can be expedited for 5 day delivery." at bounding box center [1104, 232] width 268 height 73
click at [1195, 208] on icon at bounding box center [1194, 206] width 14 height 14
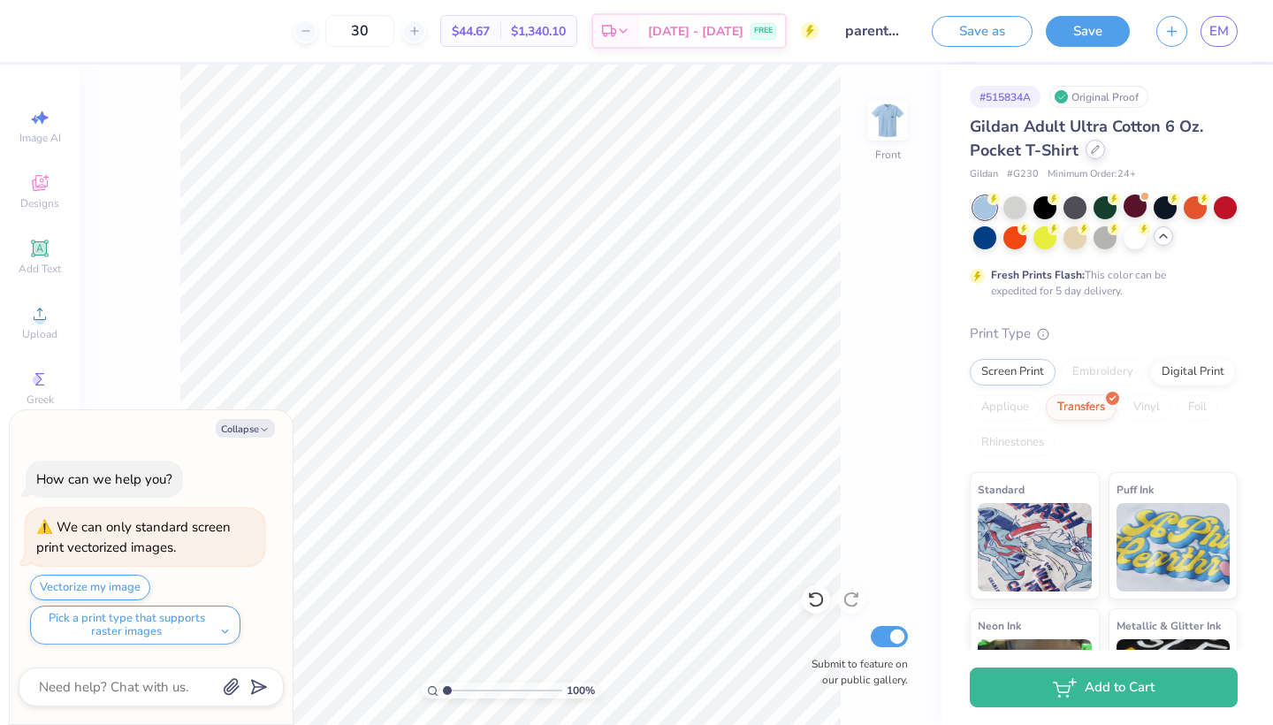
click at [1088, 151] on div at bounding box center [1095, 149] width 19 height 19
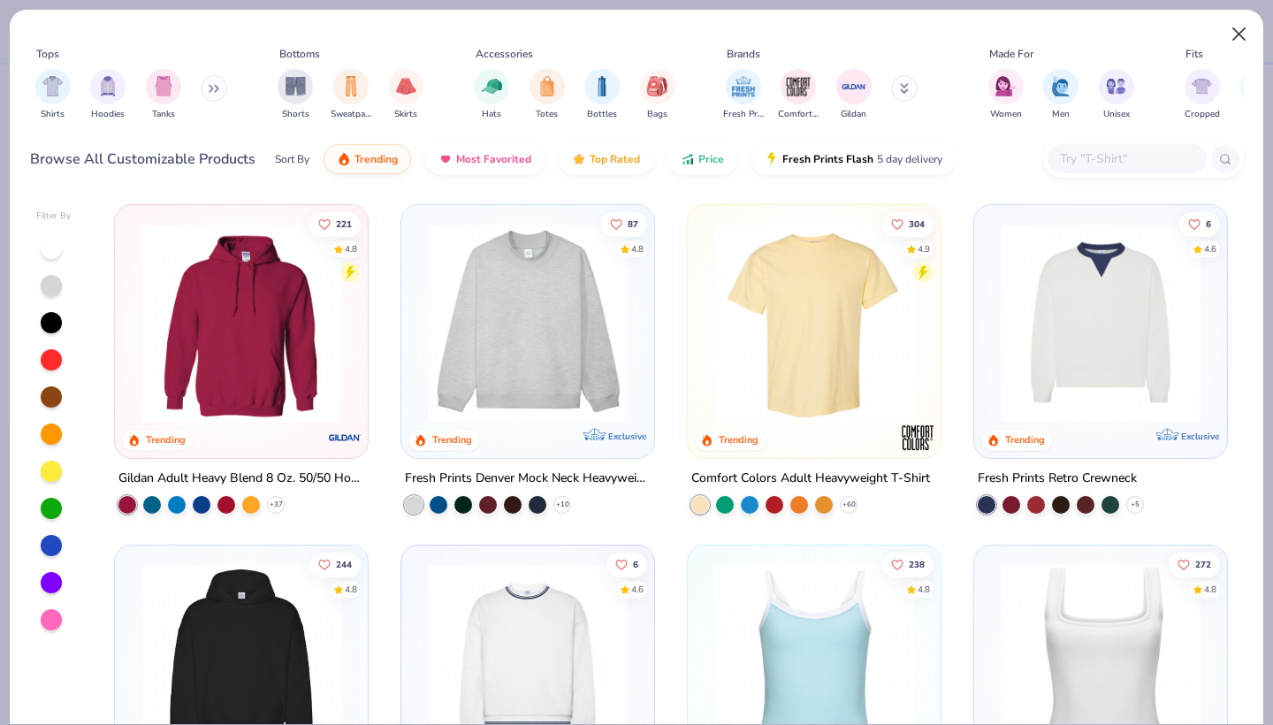
click at [1242, 28] on button "Close" at bounding box center [1240, 35] width 34 height 34
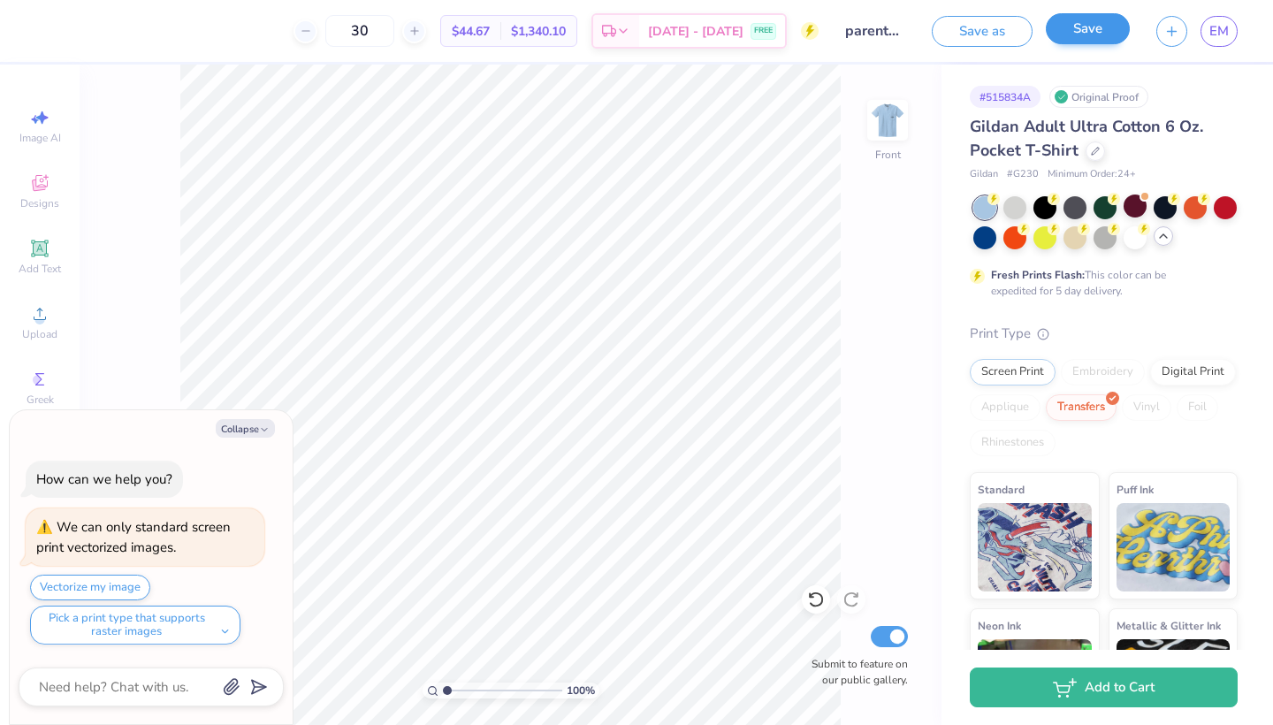
drag, startPoint x: 1056, startPoint y: 57, endPoint x: 1074, endPoint y: 36, distance: 27.5
click at [1074, 36] on div "Save as Save EM" at bounding box center [1102, 31] width 341 height 62
click at [1074, 36] on button "Save" at bounding box center [1088, 28] width 84 height 31
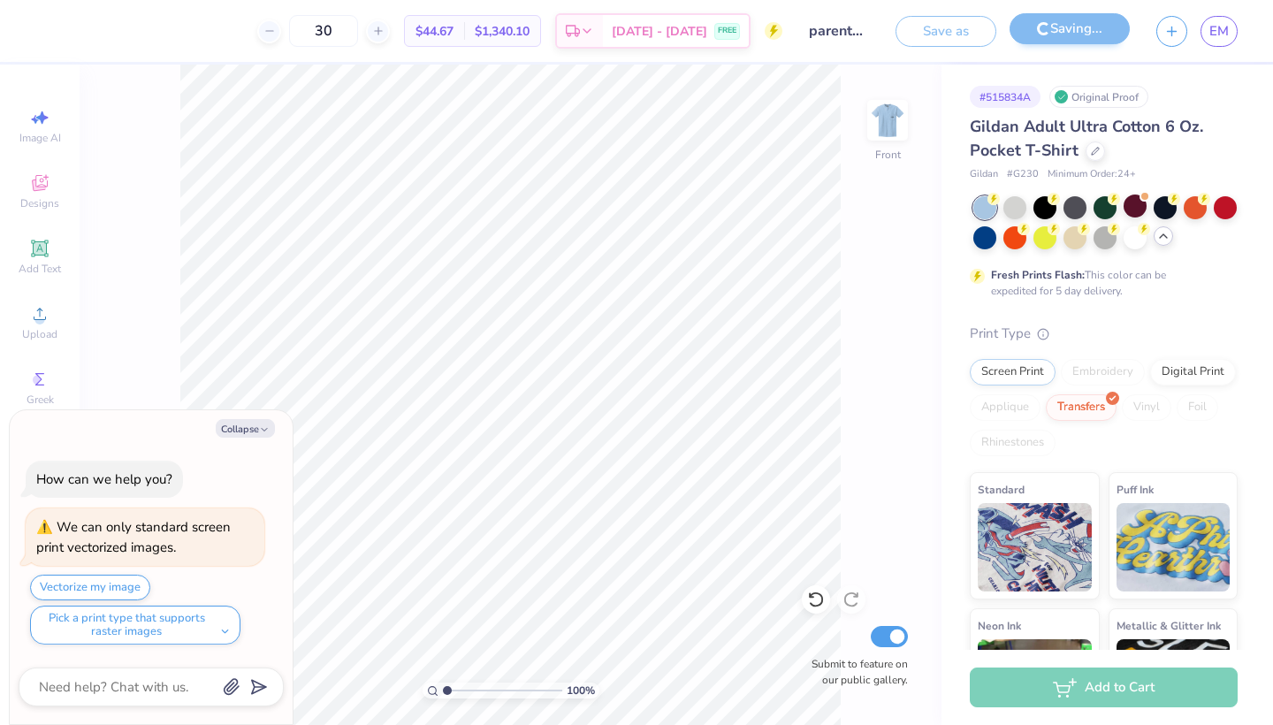
type textarea "x"
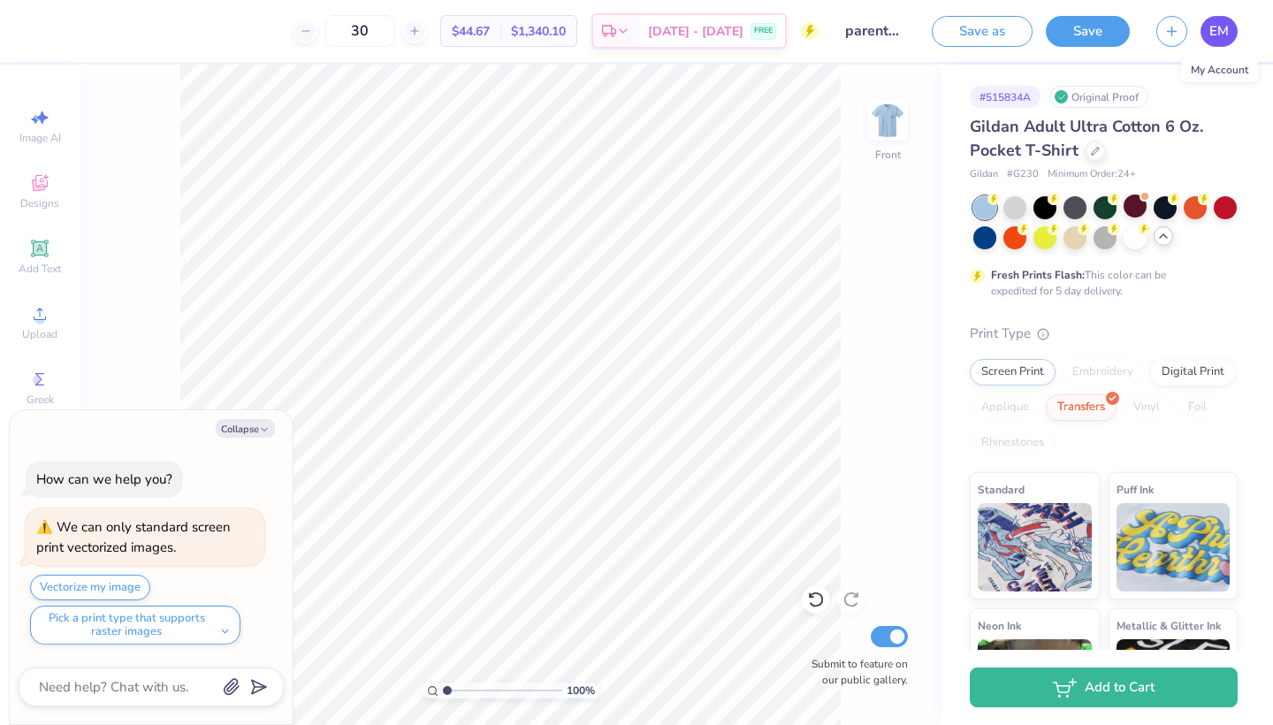
click at [1227, 27] on span "EM" at bounding box center [1219, 31] width 19 height 20
